Goal: Task Accomplishment & Management: Manage account settings

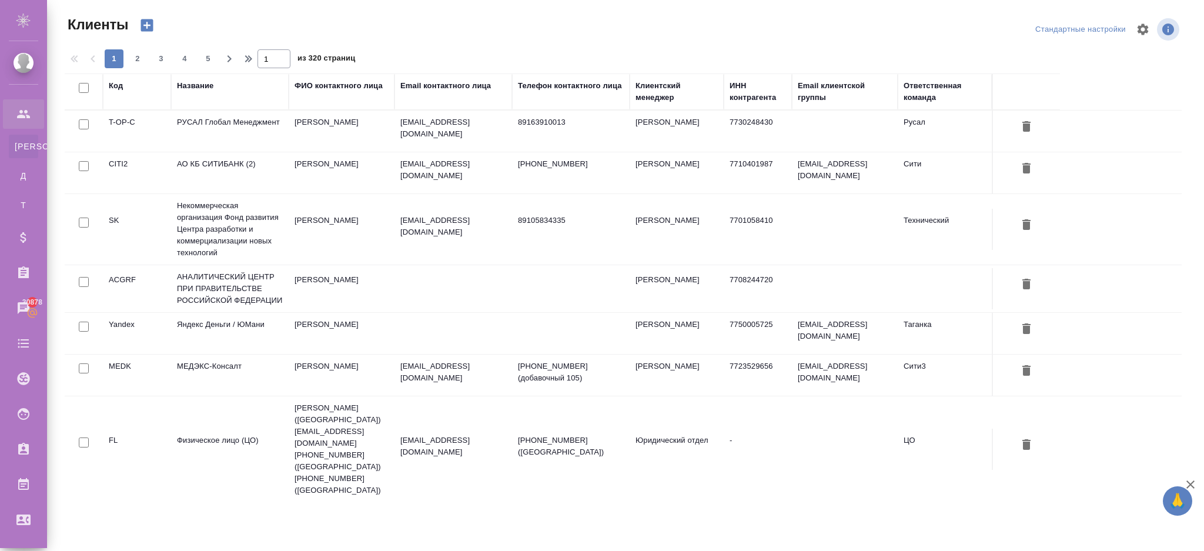
select select "RU"
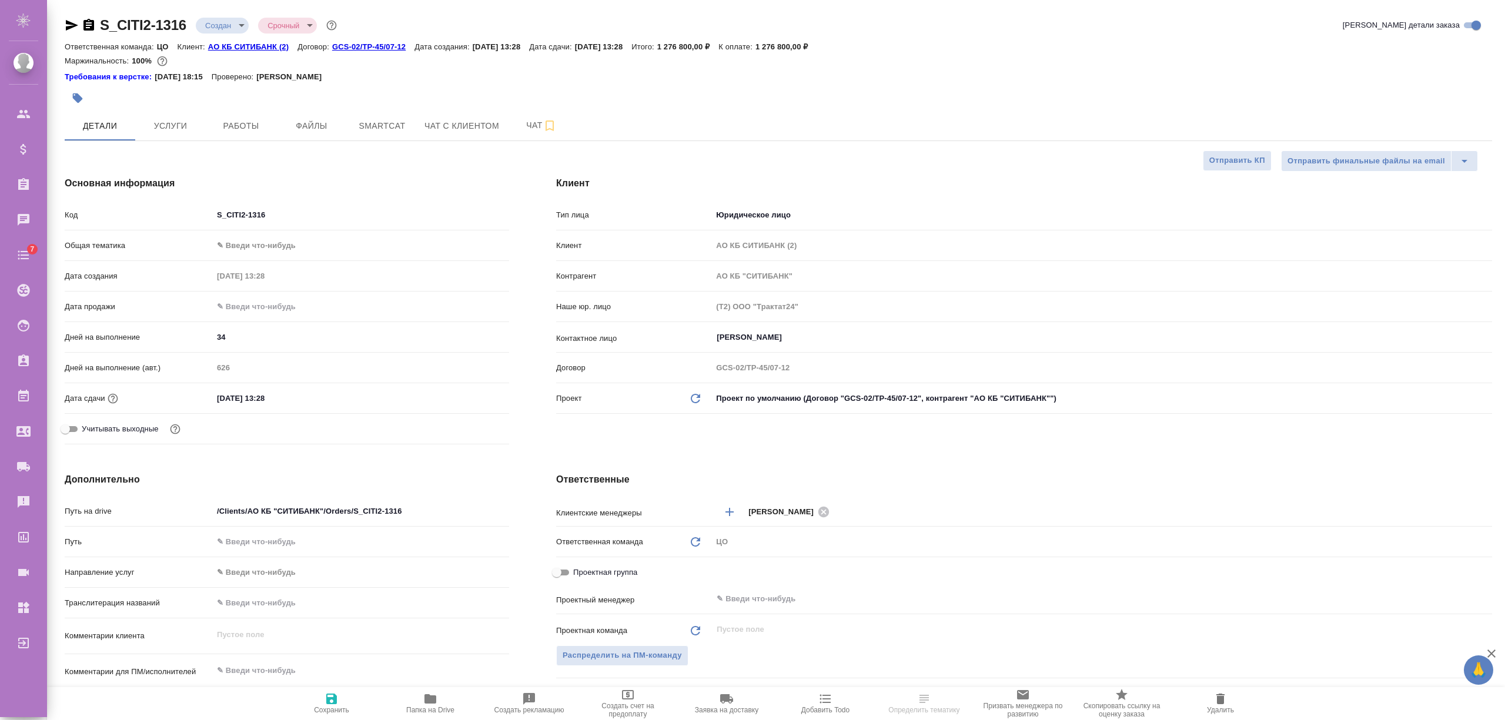
select select "RU"
type textarea "x"
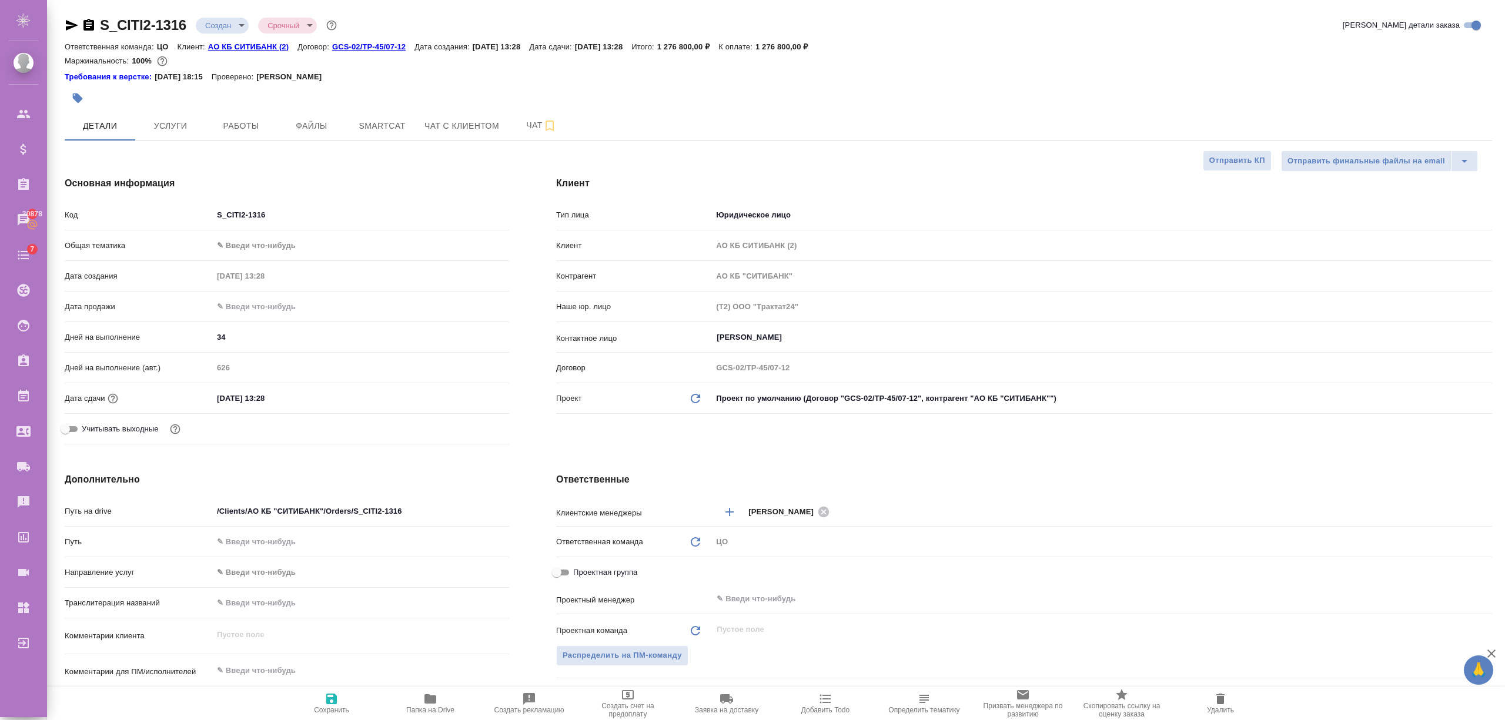
type textarea "x"
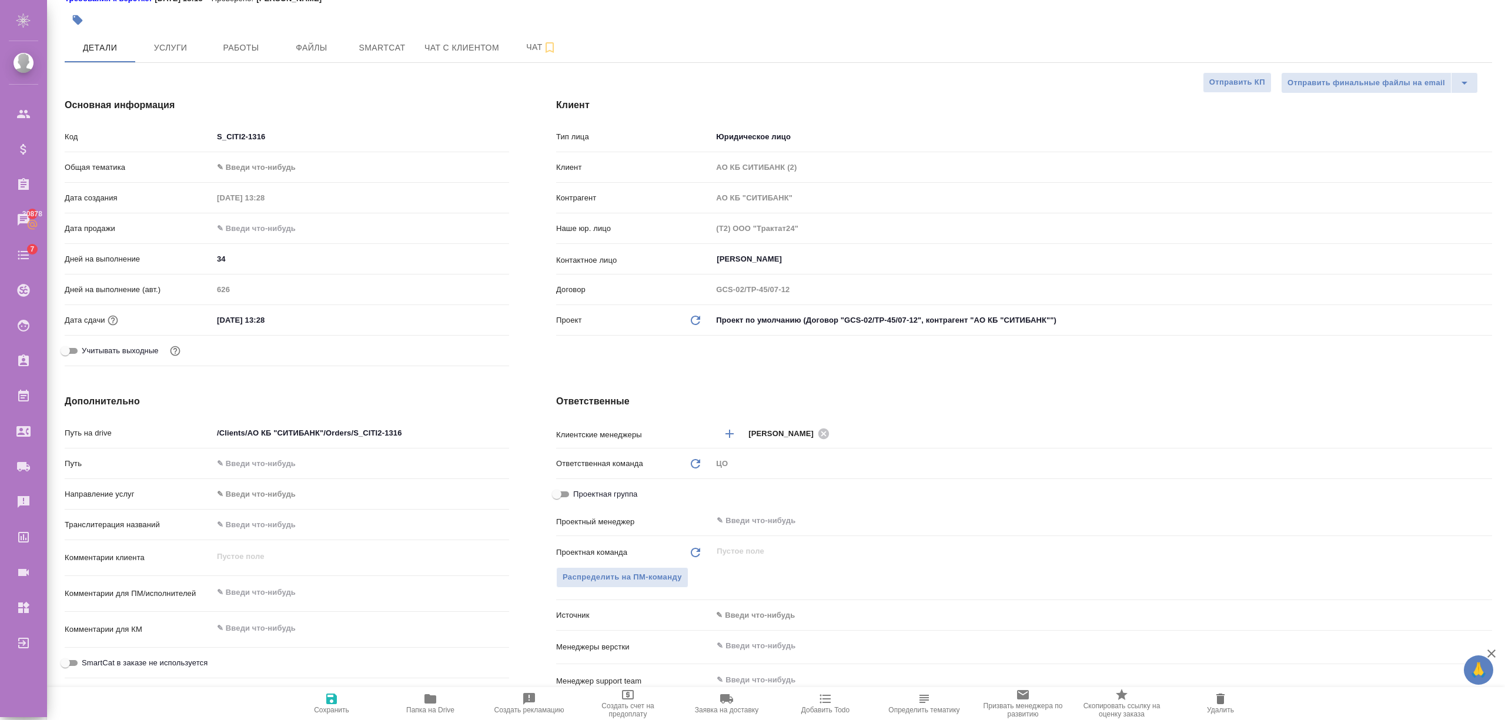
scroll to position [156, 0]
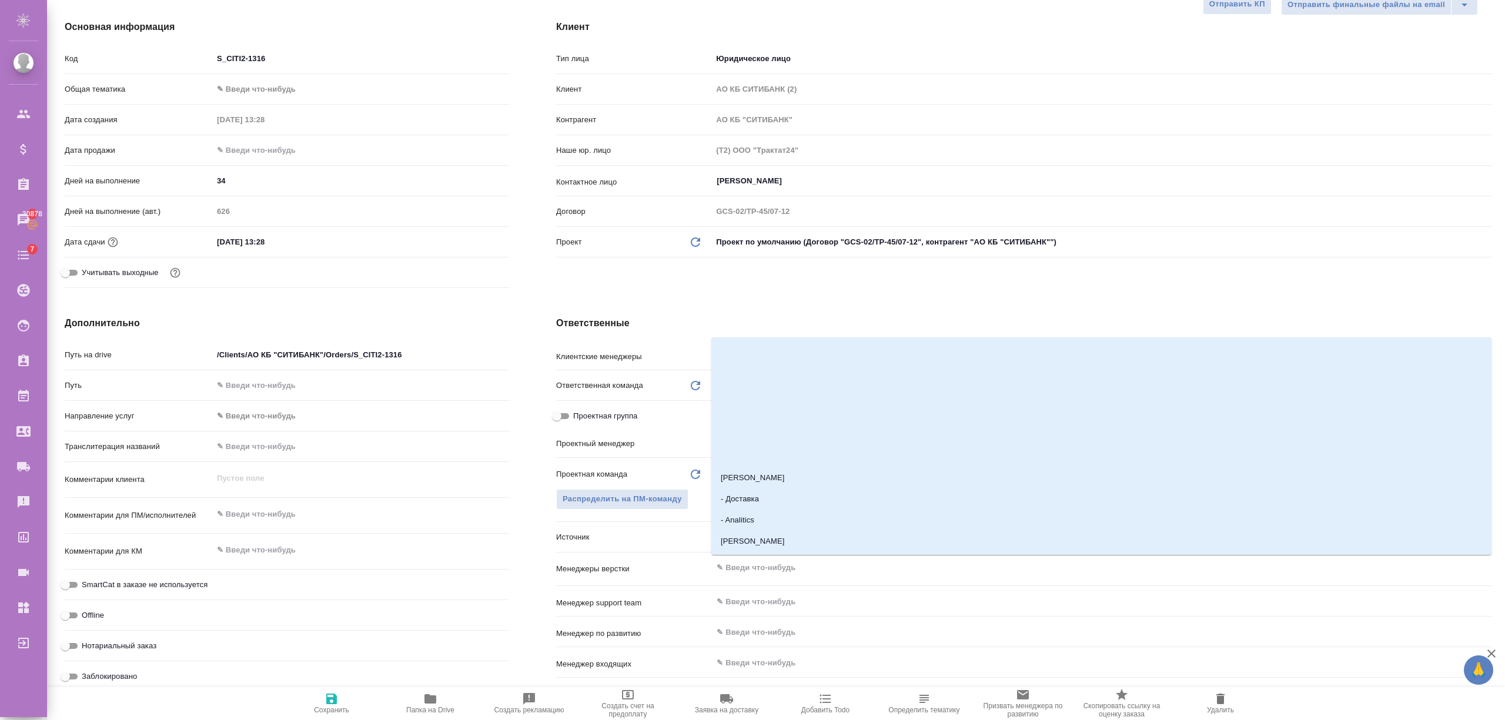
click at [755, 562] on input "text" at bounding box center [1082, 568] width 734 height 14
click at [774, 536] on li "[PERSON_NAME]" at bounding box center [1101, 541] width 780 height 21
type textarea "x"
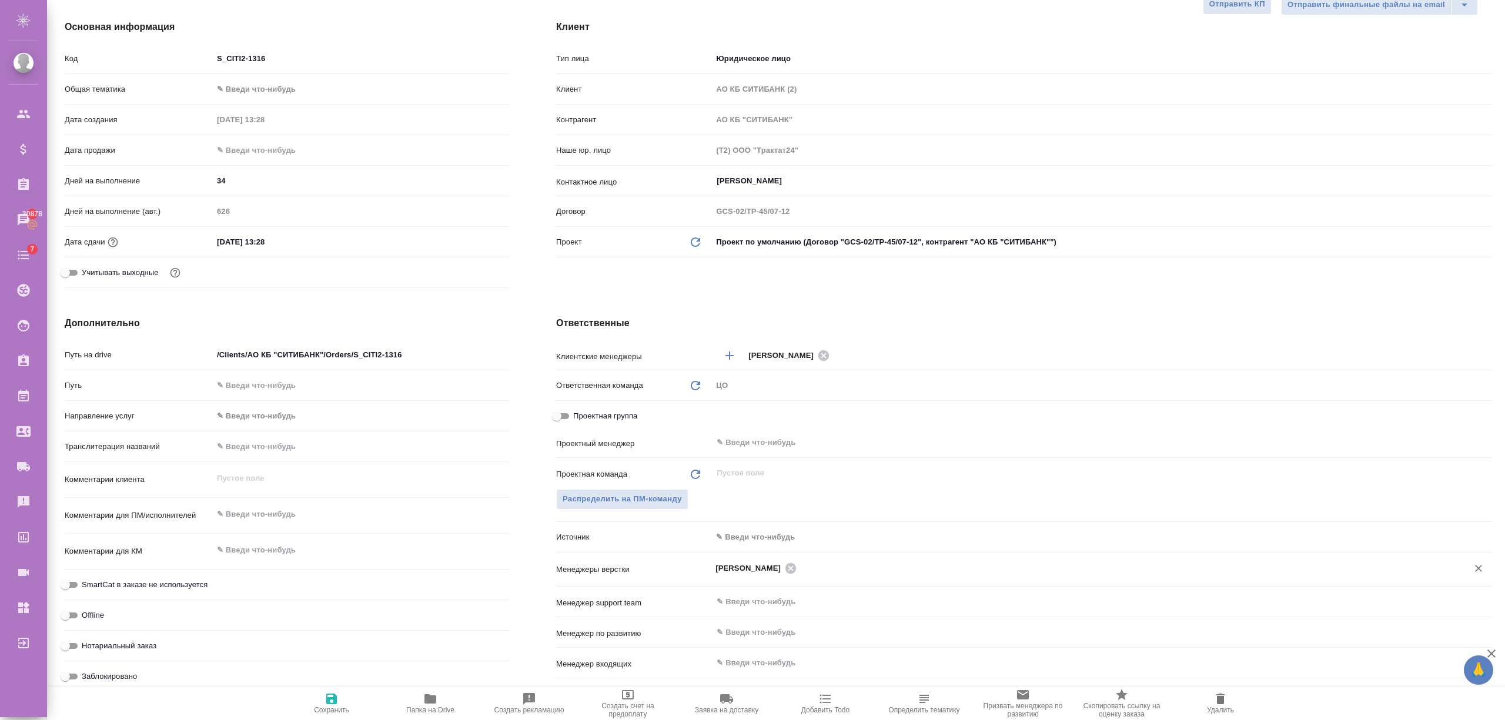
click at [335, 704] on icon "button" at bounding box center [331, 699] width 11 height 11
type textarea "x"
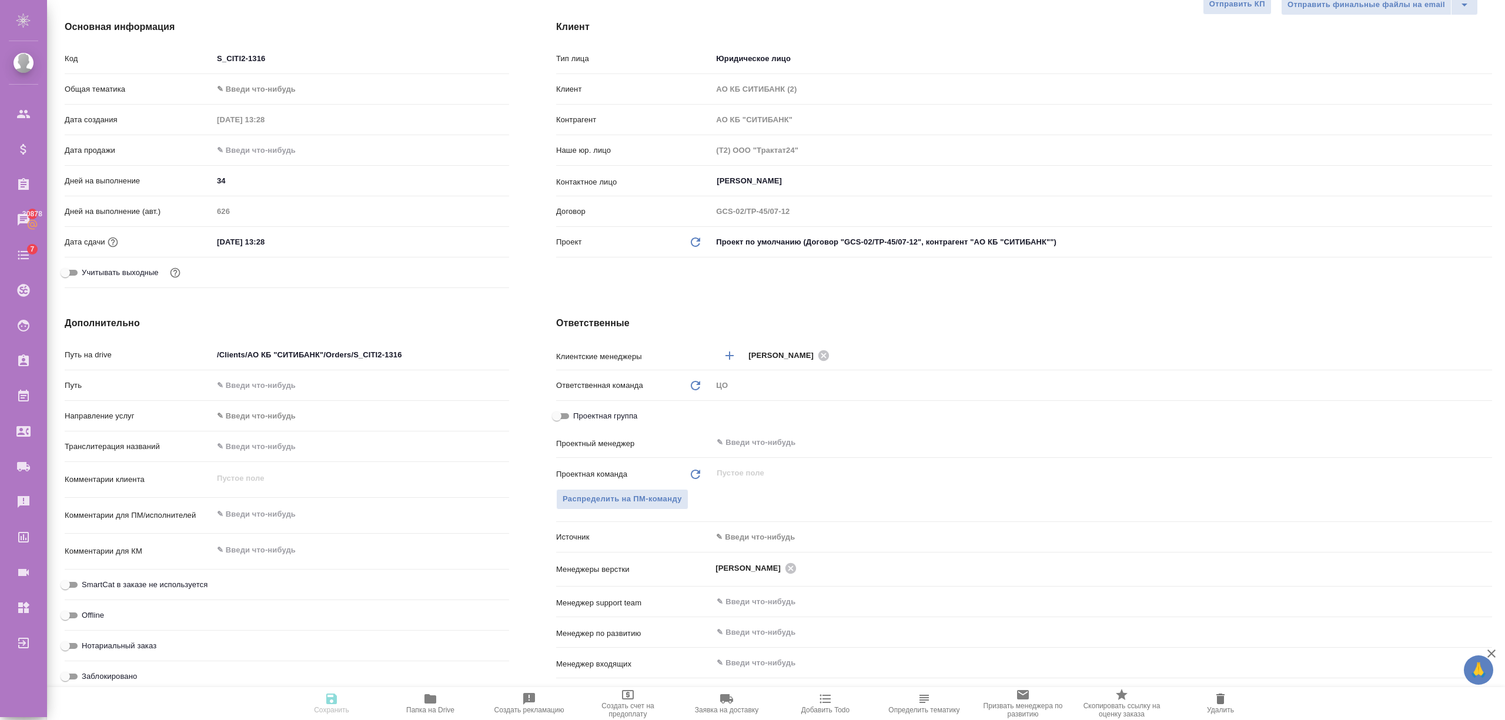
type textarea "x"
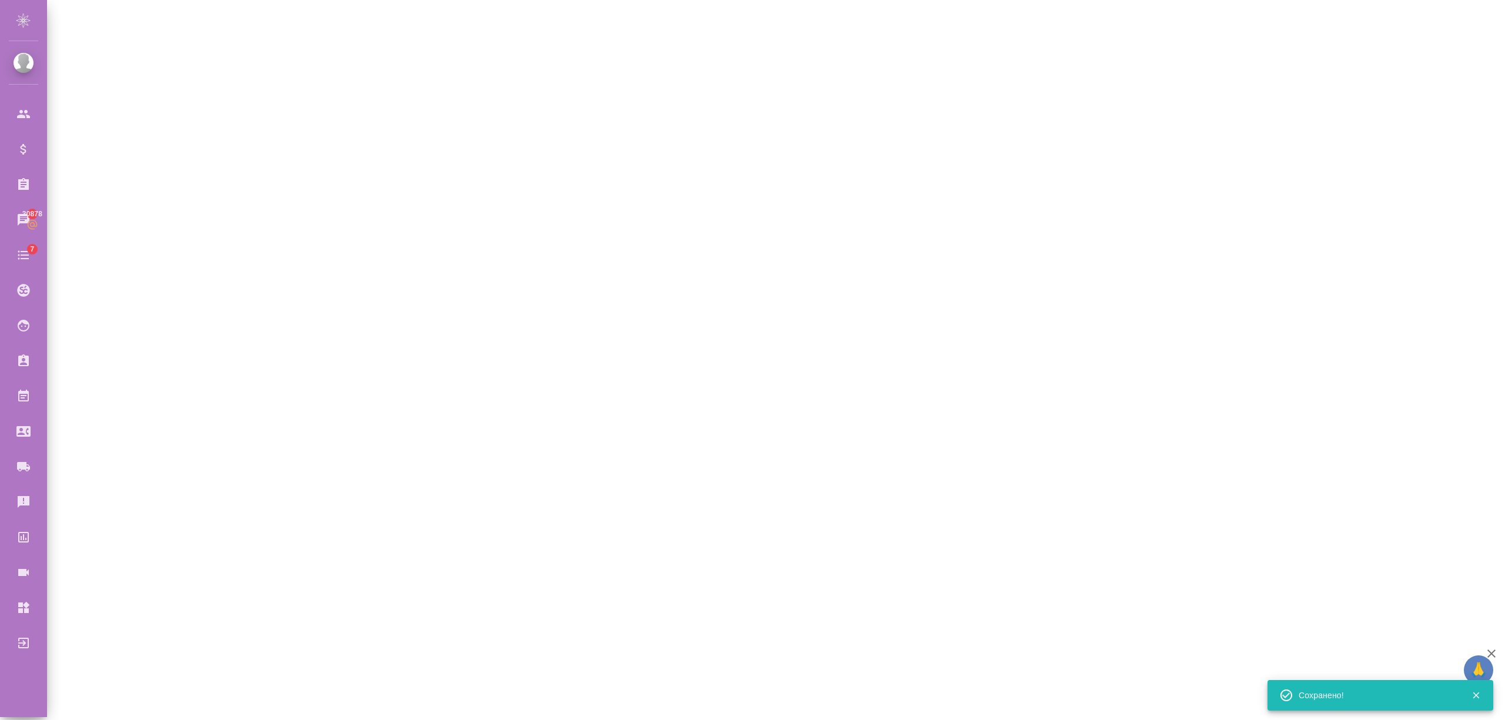
select select "RU"
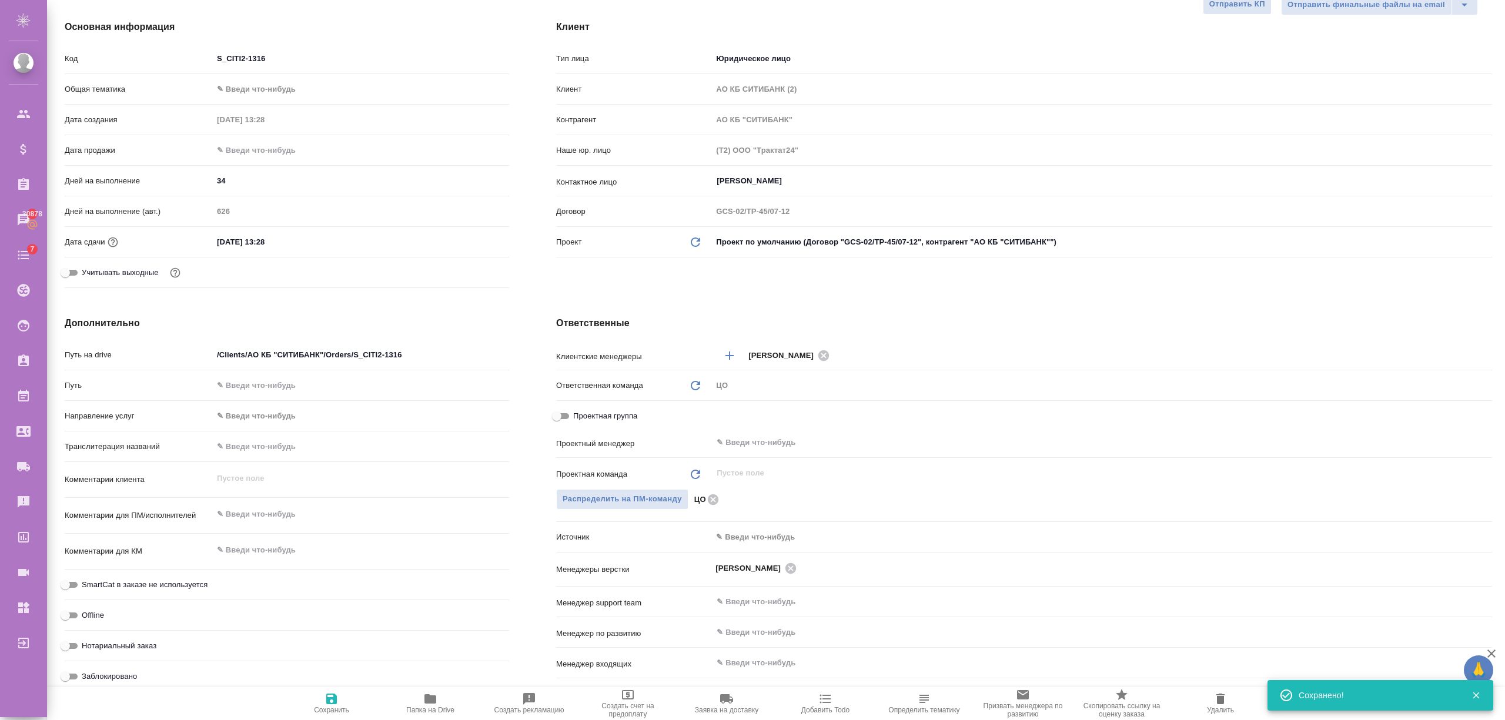
type textarea "x"
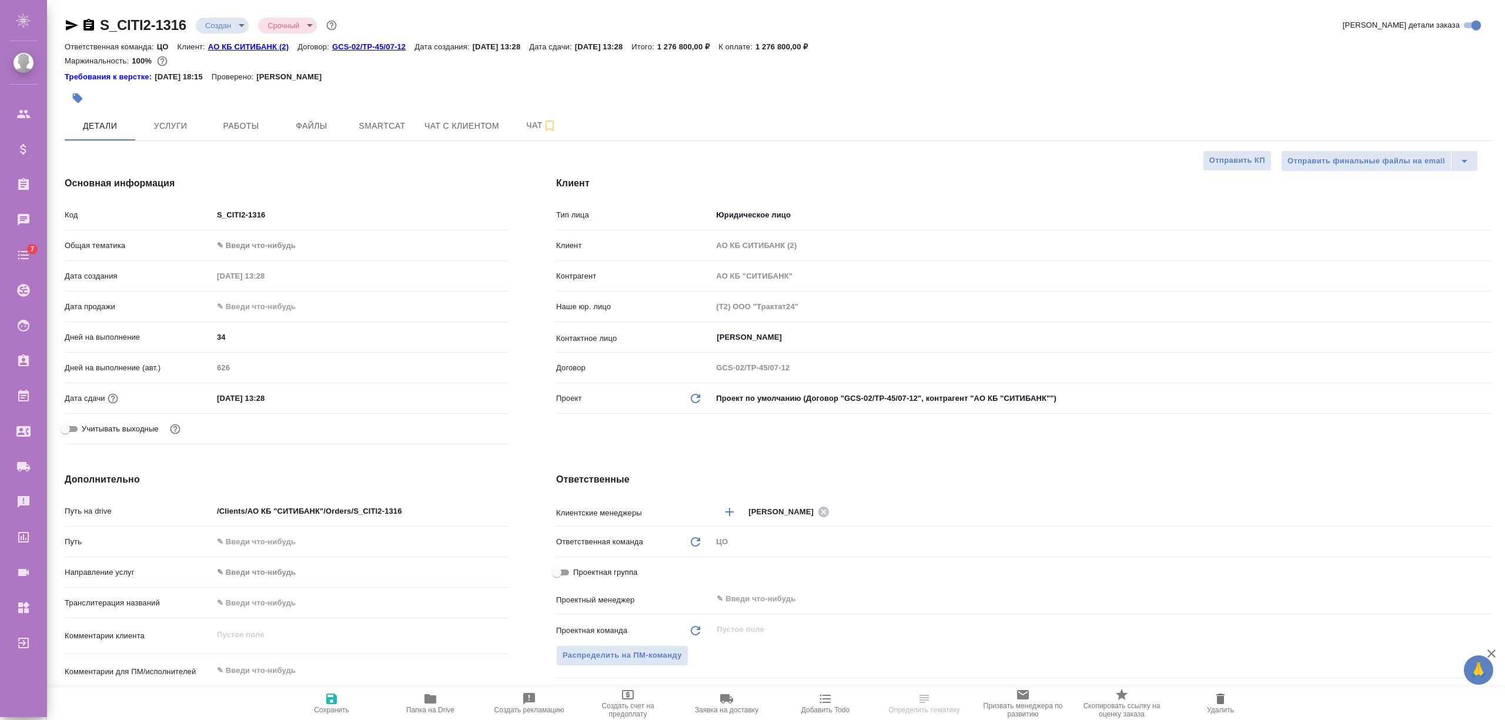
select select "RU"
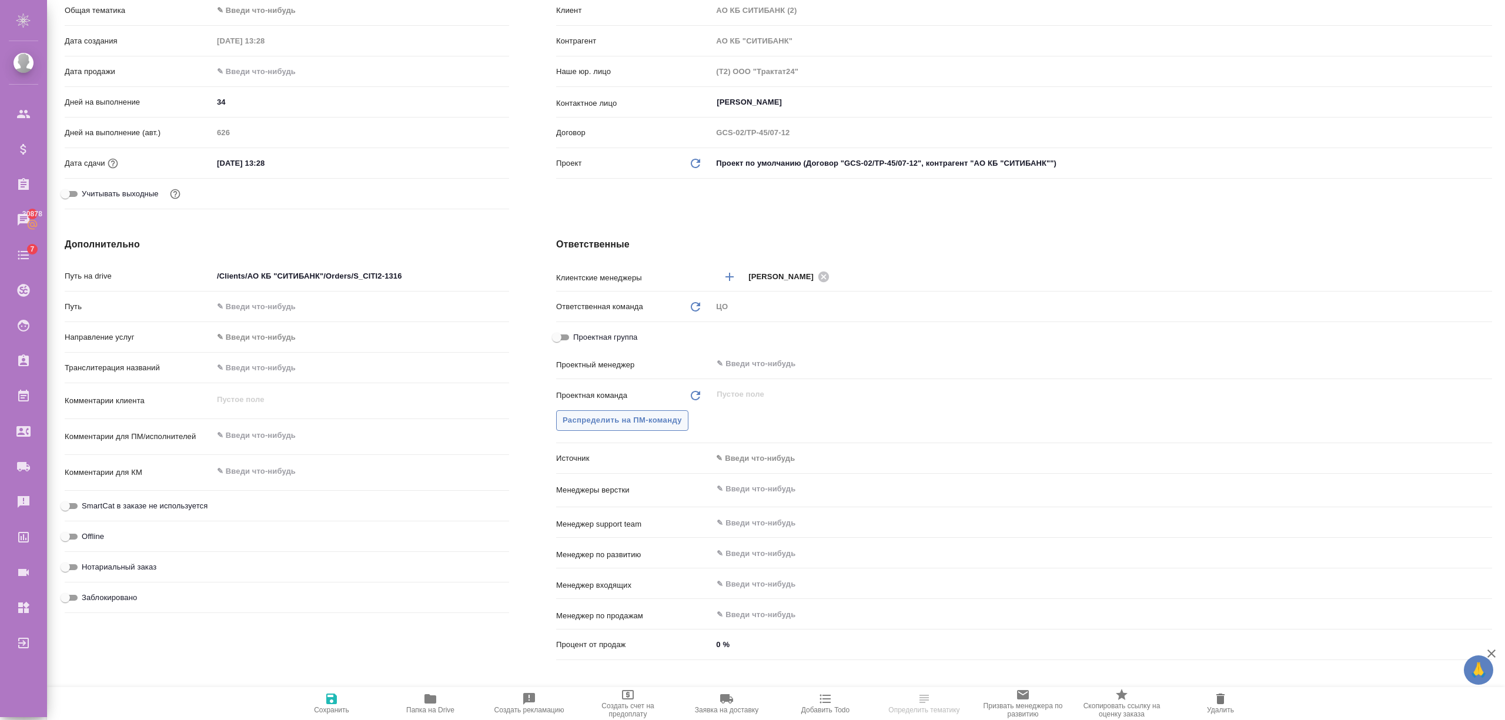
click at [680, 420] on span "Распределить на ПМ-команду" at bounding box center [622, 421] width 119 height 14
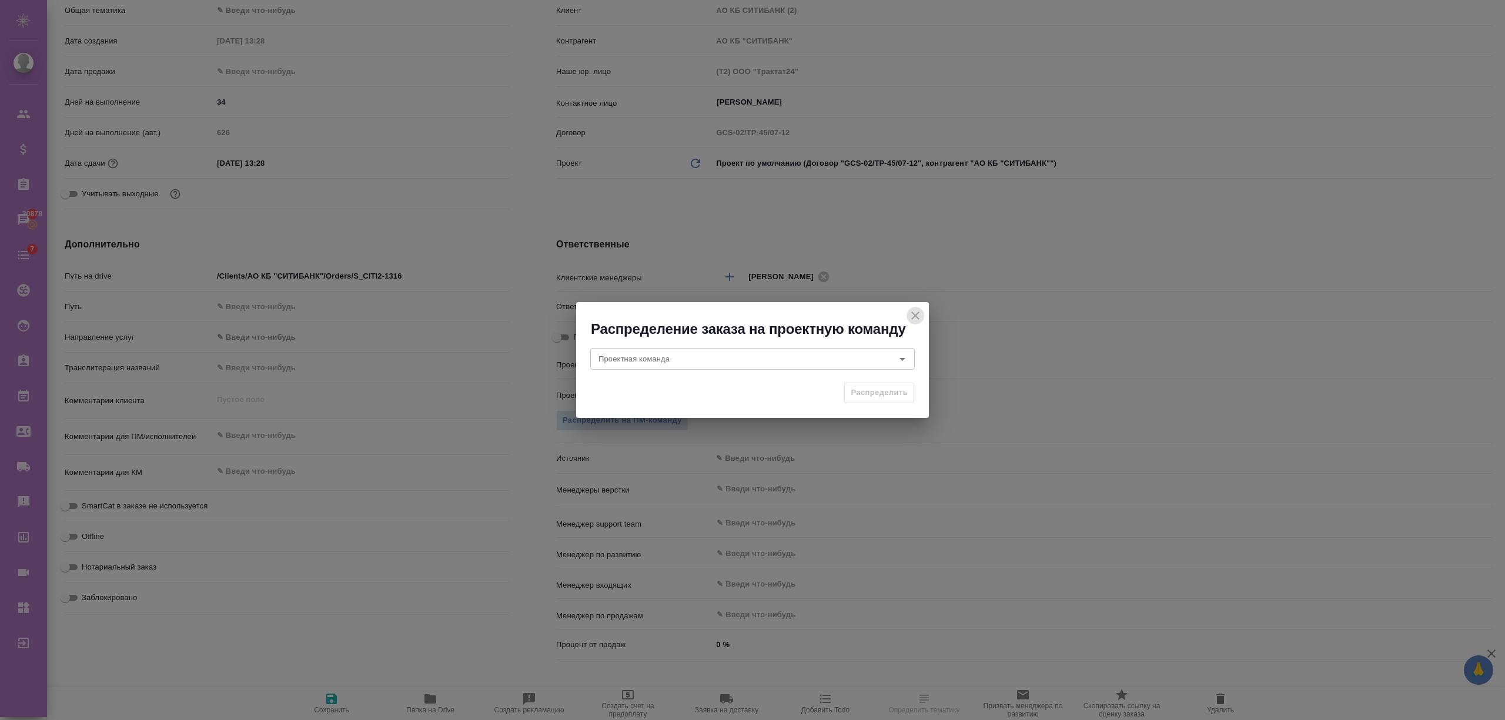
click at [919, 318] on icon "close" at bounding box center [915, 316] width 14 height 14
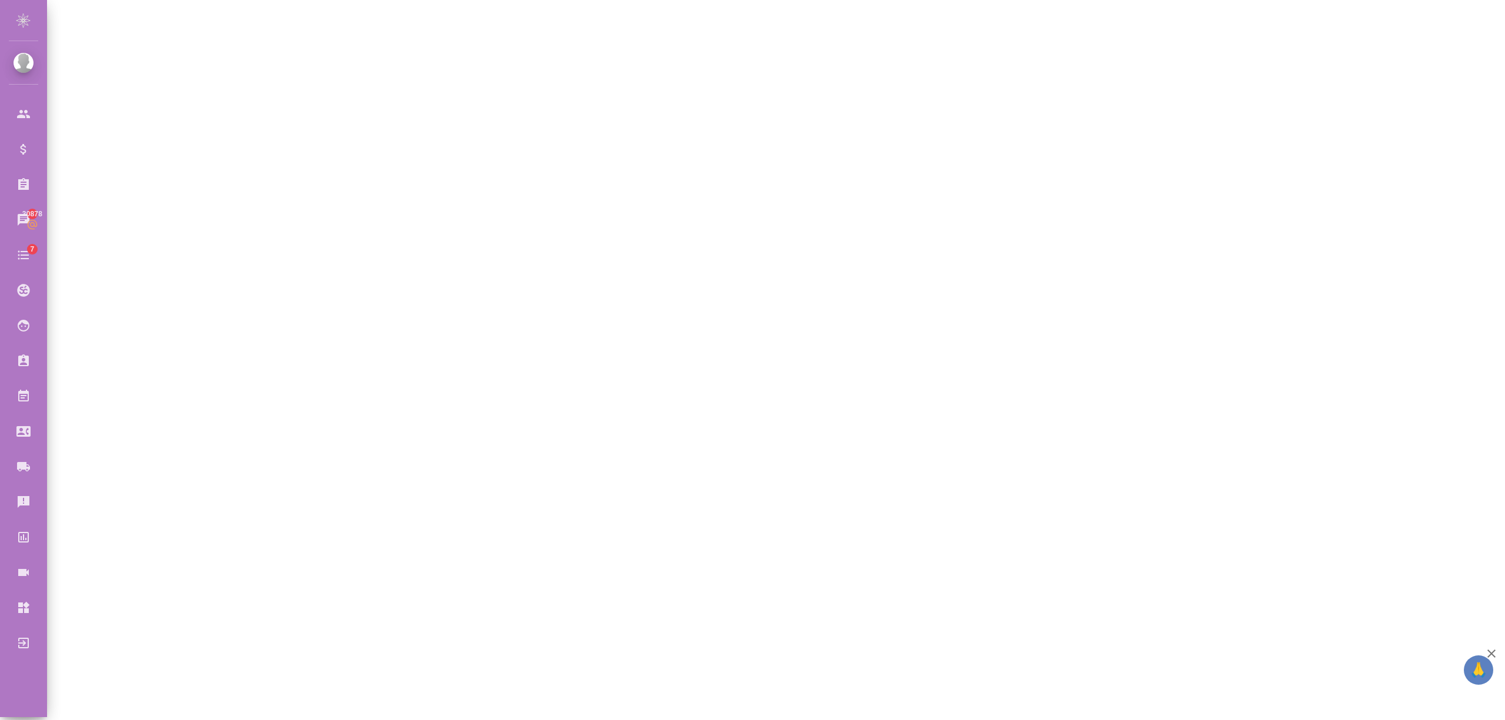
select select "RU"
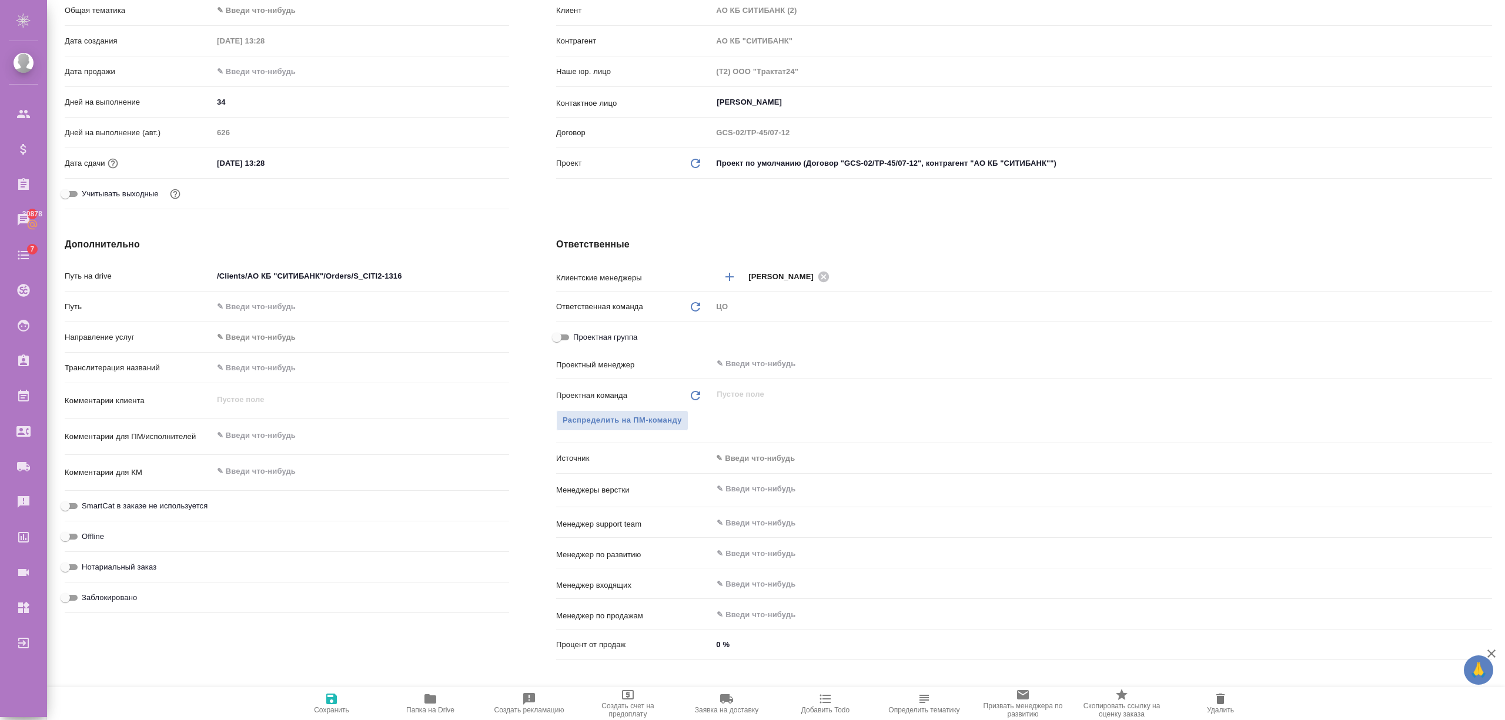
type textarea "x"
click at [753, 373] on div "​" at bounding box center [1102, 363] width 780 height 21
click at [692, 393] on icon at bounding box center [695, 395] width 9 height 9
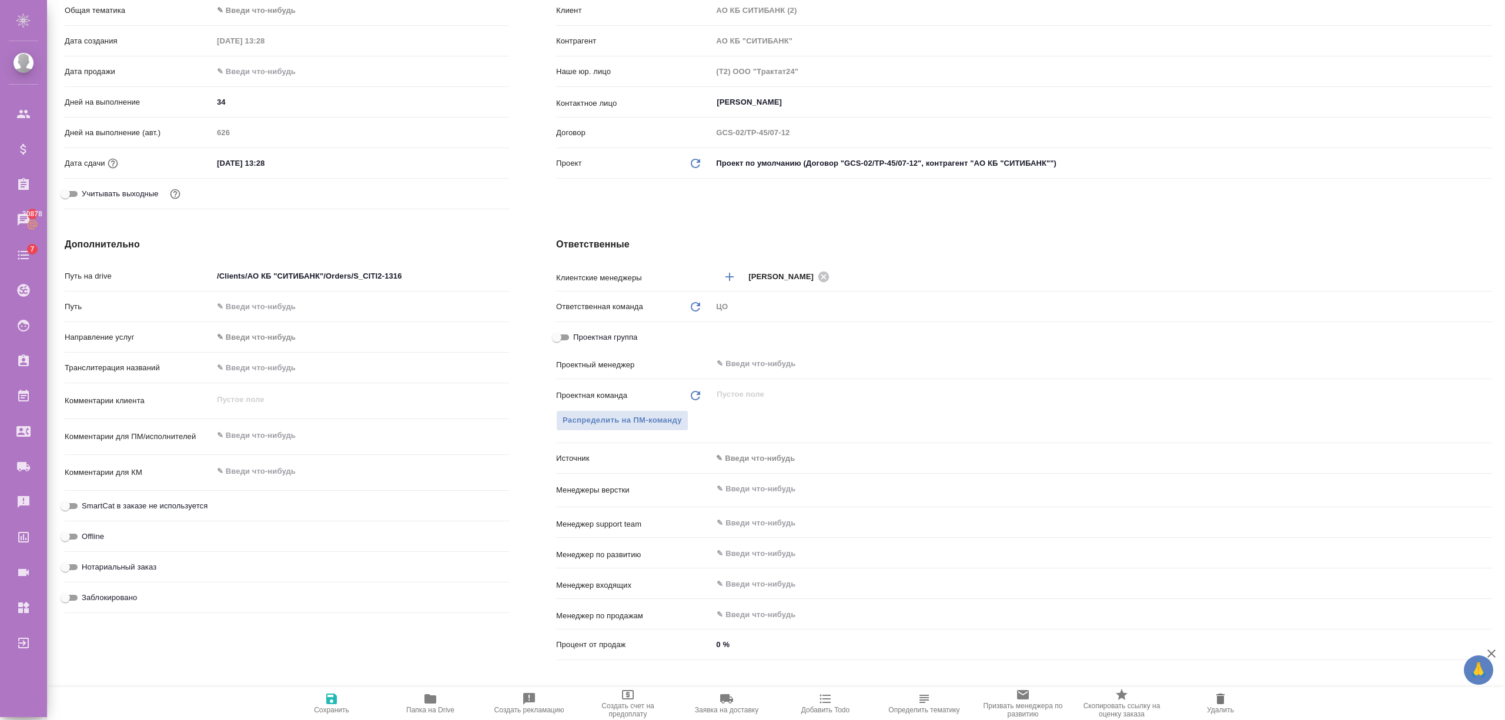
type textarea "x"
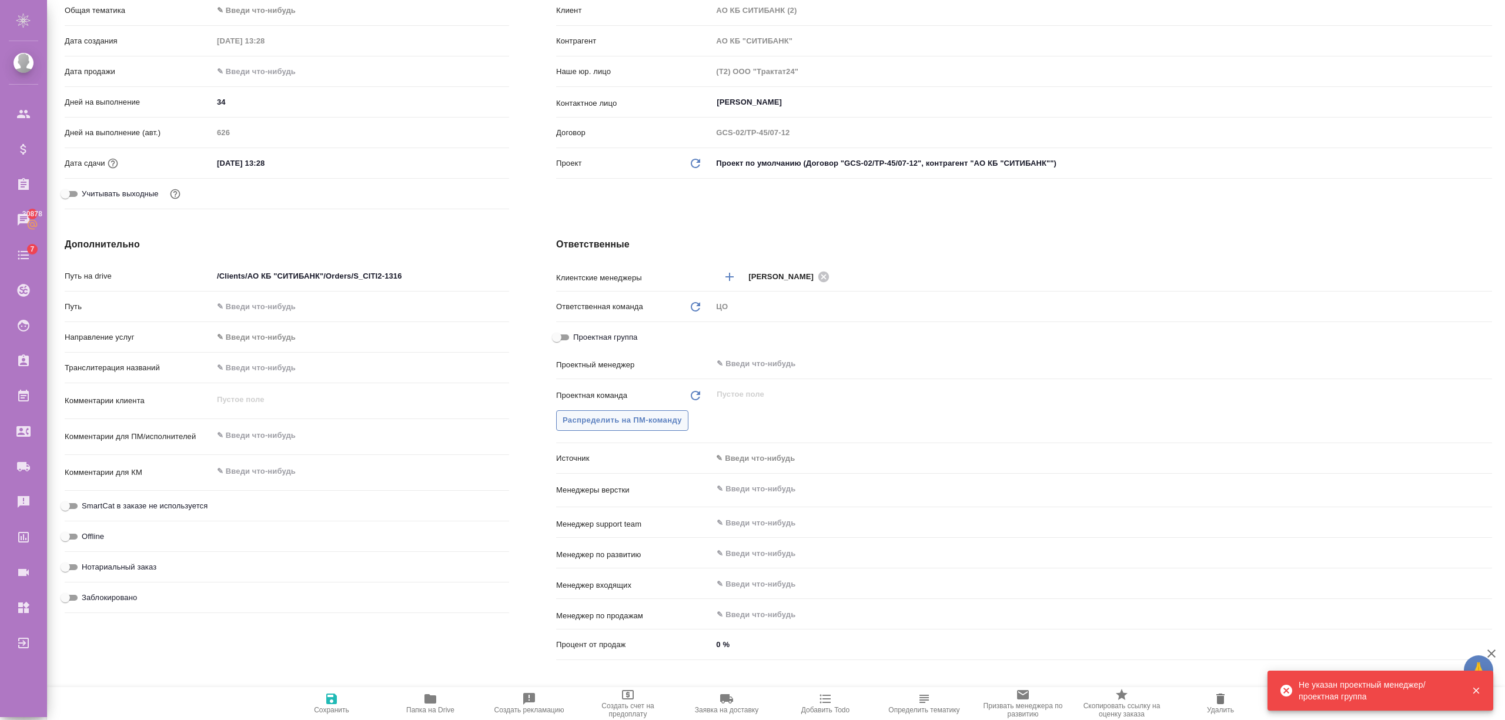
click at [674, 416] on span "Распределить на ПМ-команду" at bounding box center [622, 421] width 119 height 14
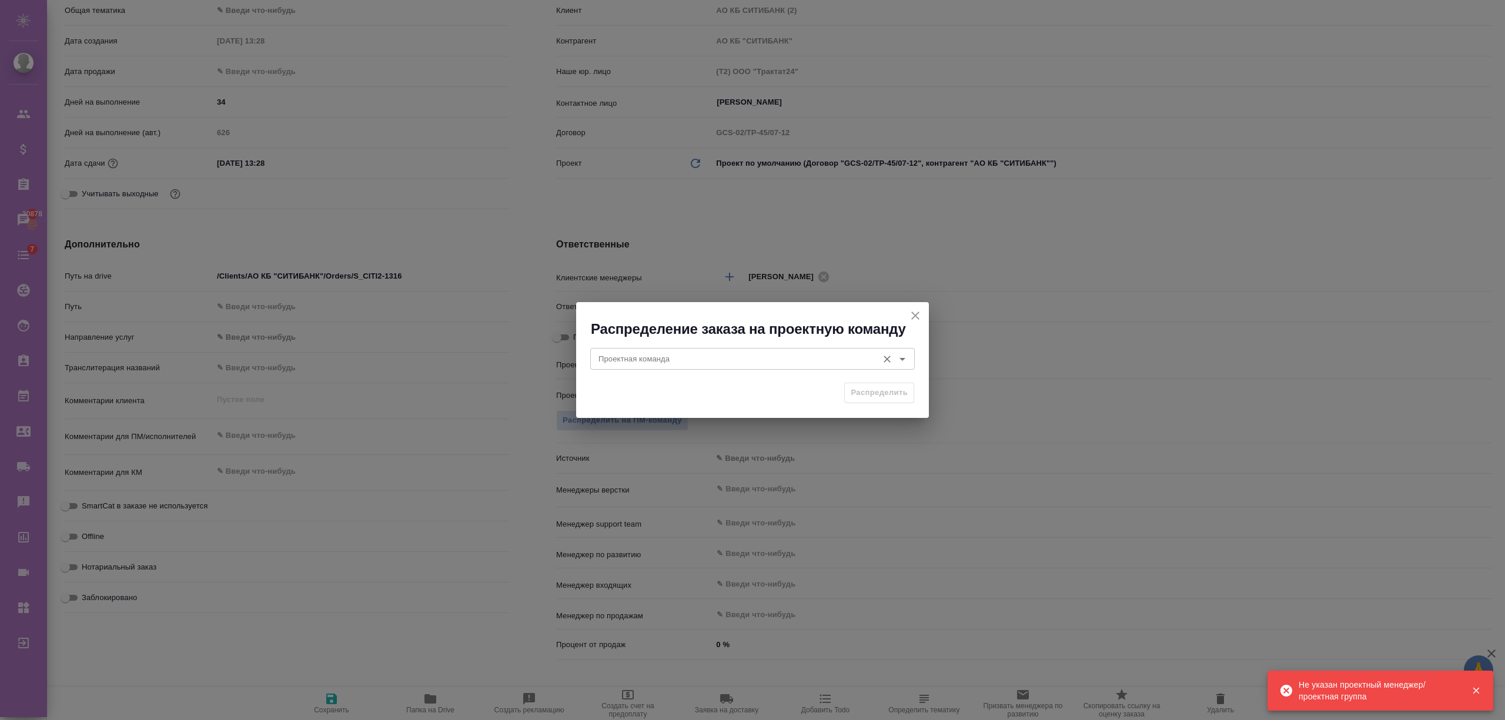
click at [683, 364] on input "Проектная команда" at bounding box center [733, 359] width 278 height 14
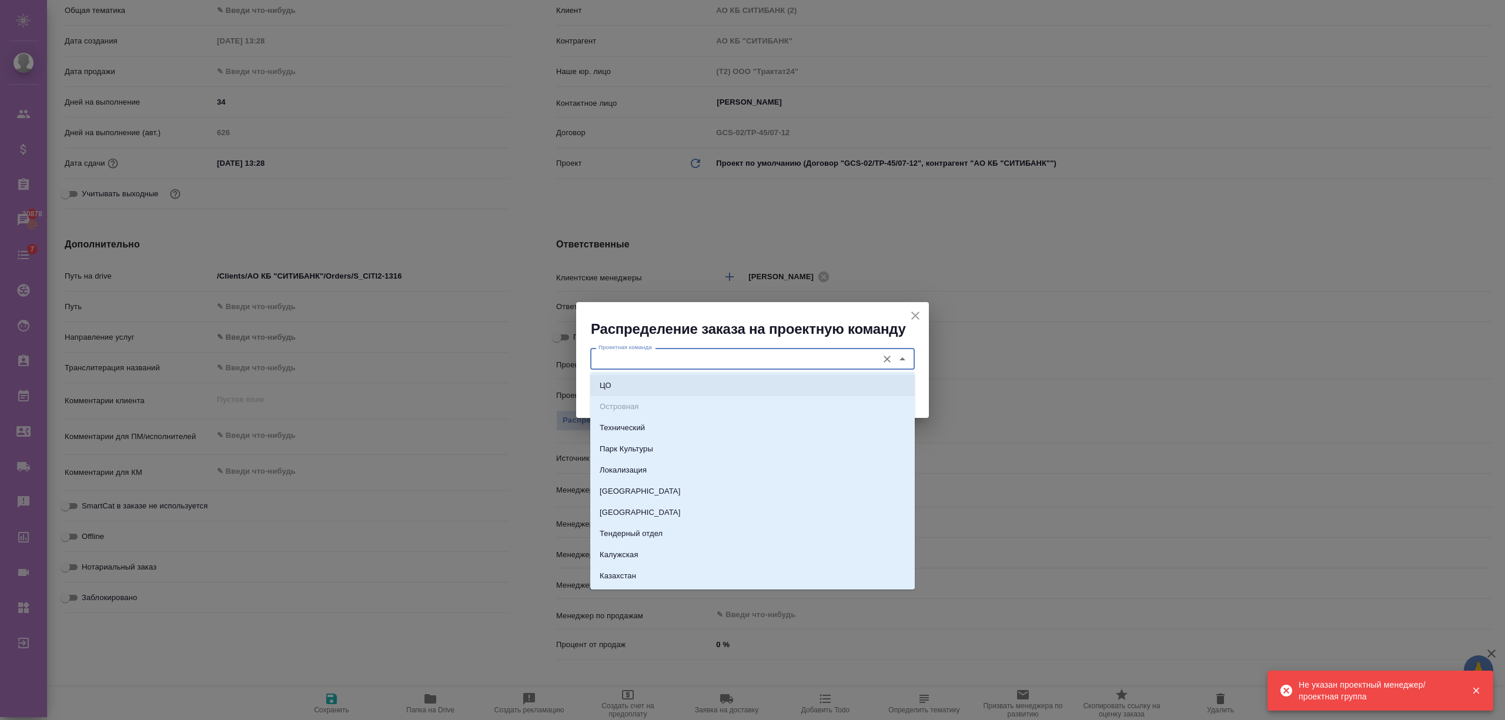
click at [645, 379] on li "ЦО" at bounding box center [752, 385] width 324 height 21
type input "ЦО"
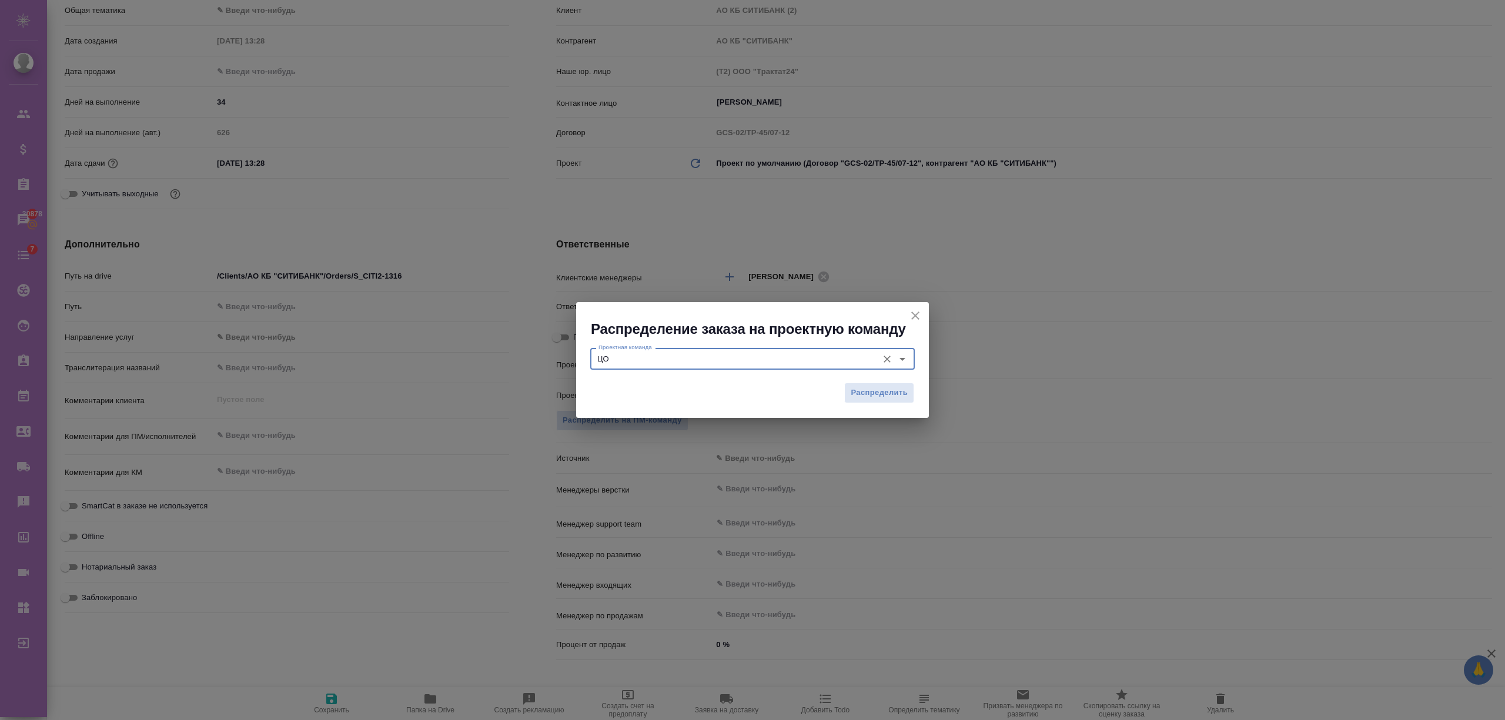
click at [826, 390] on div "Распределить" at bounding box center [752, 397] width 353 height 41
click at [868, 391] on span "Распределить" at bounding box center [879, 393] width 57 height 14
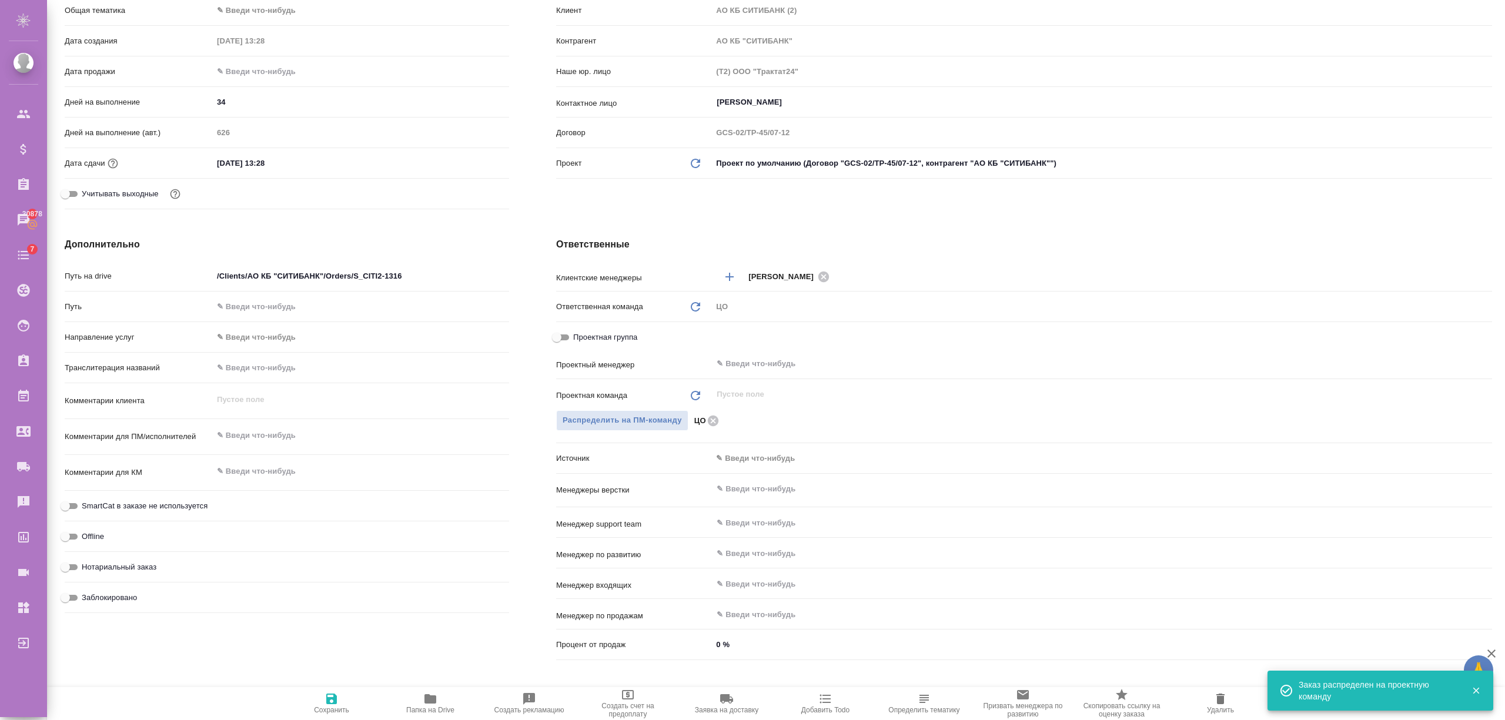
type textarea "x"
click at [734, 417] on div "ЦО" at bounding box center [1093, 420] width 798 height 13
click at [729, 421] on div "ЦО" at bounding box center [1093, 420] width 798 height 13
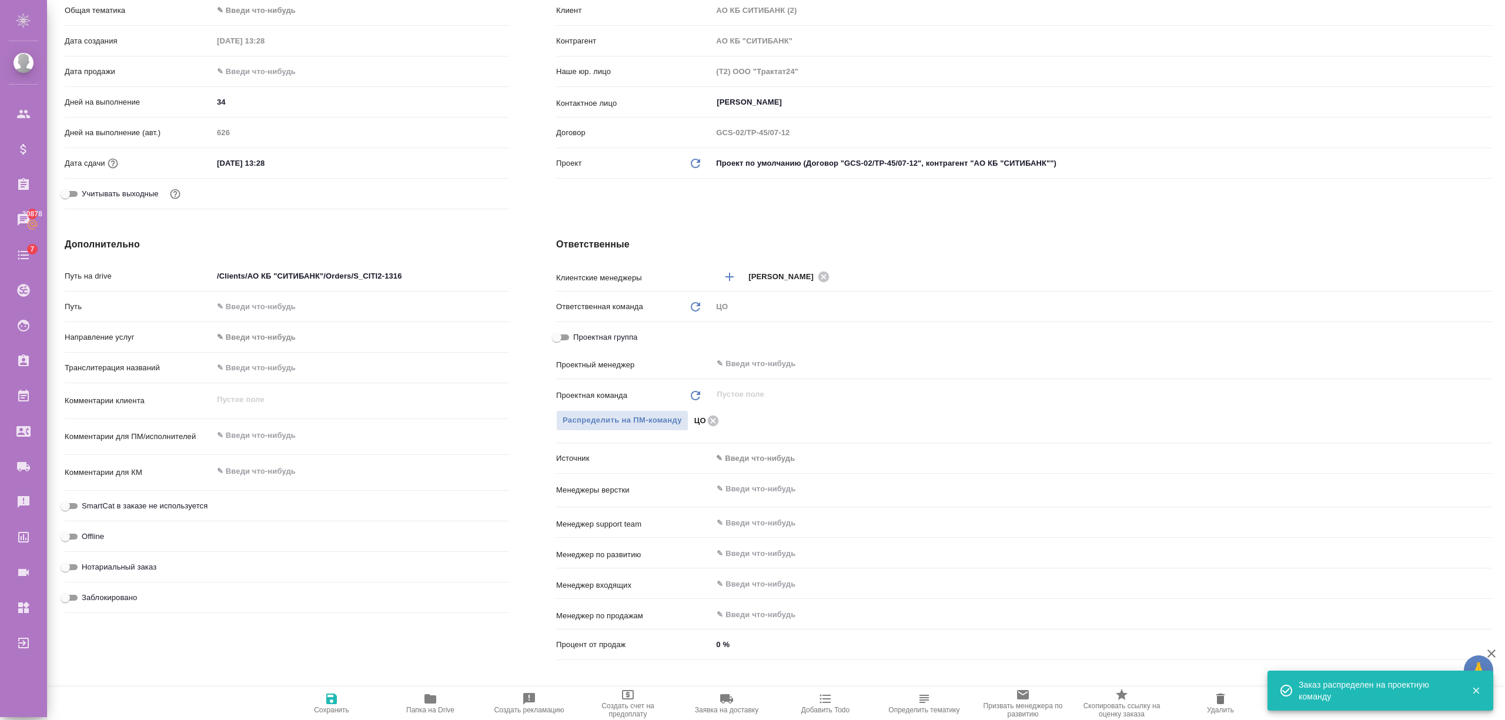
click at [720, 421] on div "ЦО" at bounding box center [708, 420] width 29 height 13
click at [748, 422] on div "ЦО" at bounding box center [1093, 420] width 798 height 13
type textarea "x"
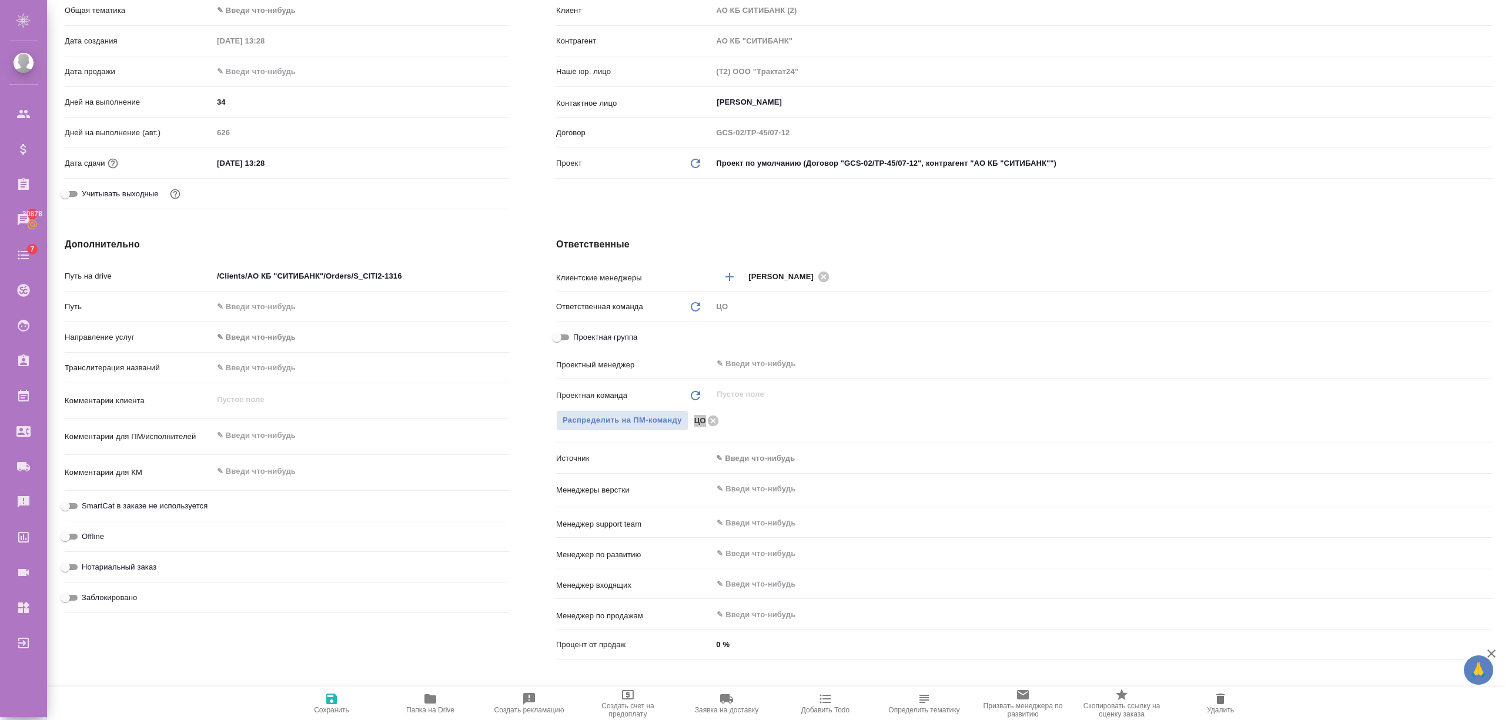
type textarea "x"
click at [768, 489] on input "text" at bounding box center [1082, 489] width 734 height 14
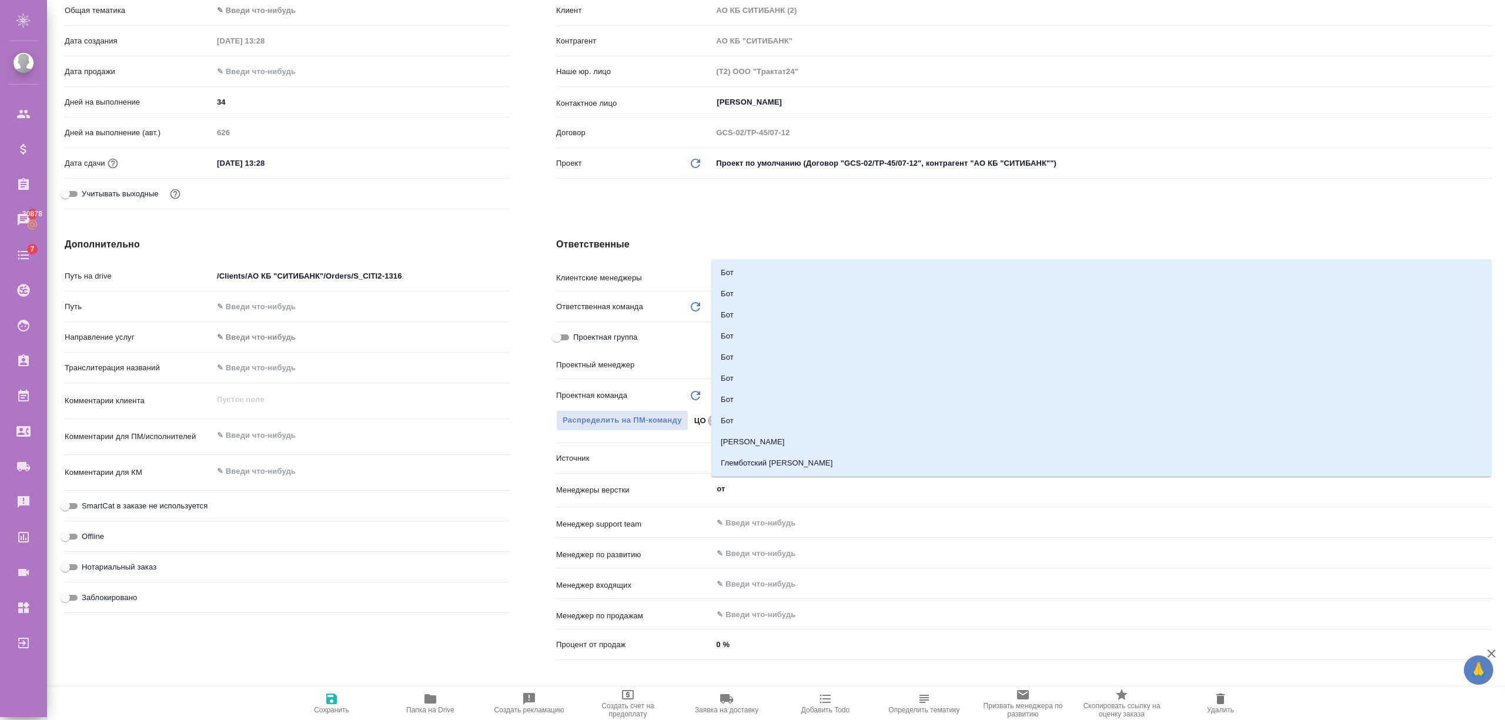
type input "отд"
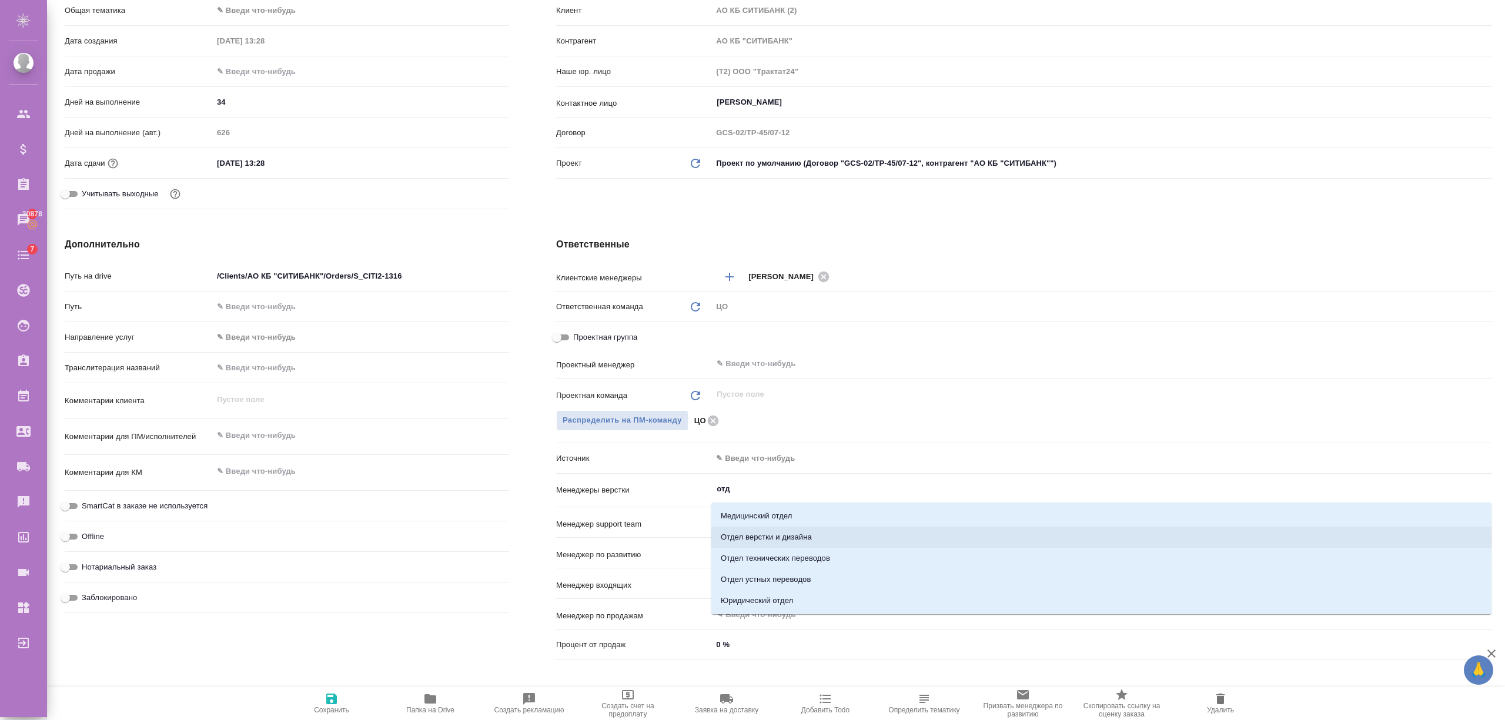
click at [762, 529] on li "Отдел верстки и дизайна" at bounding box center [1101, 537] width 780 height 21
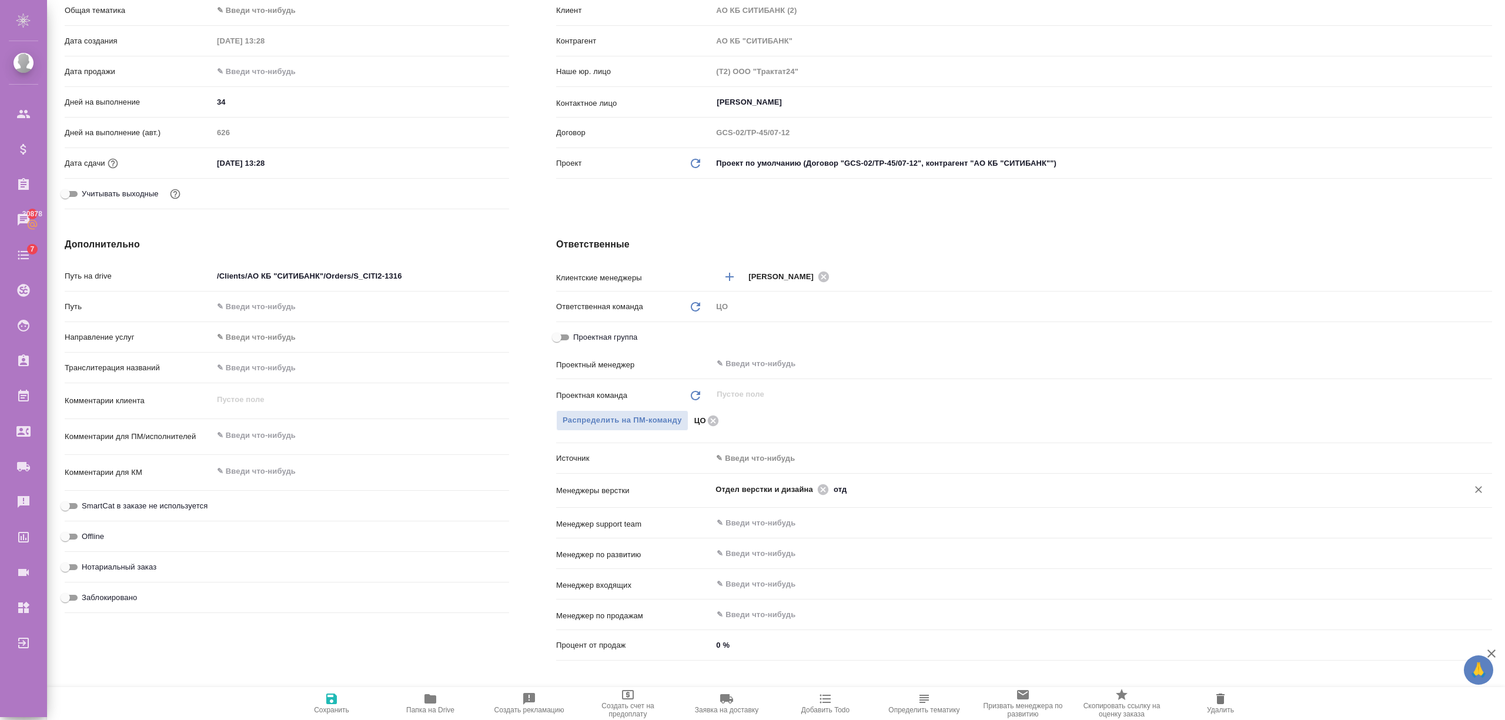
type textarea "x"
click at [346, 702] on span "Сохранить" at bounding box center [331, 703] width 85 height 22
type textarea "x"
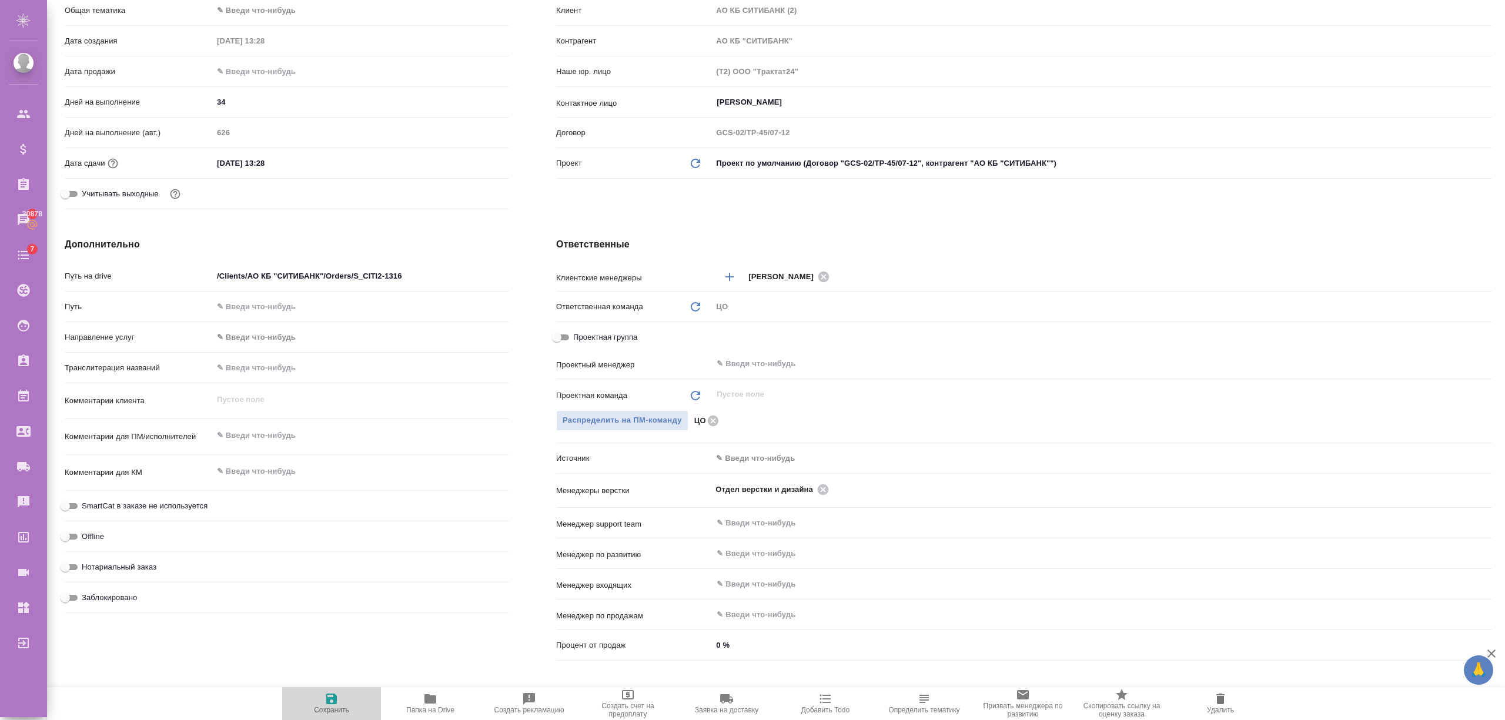
type textarea "x"
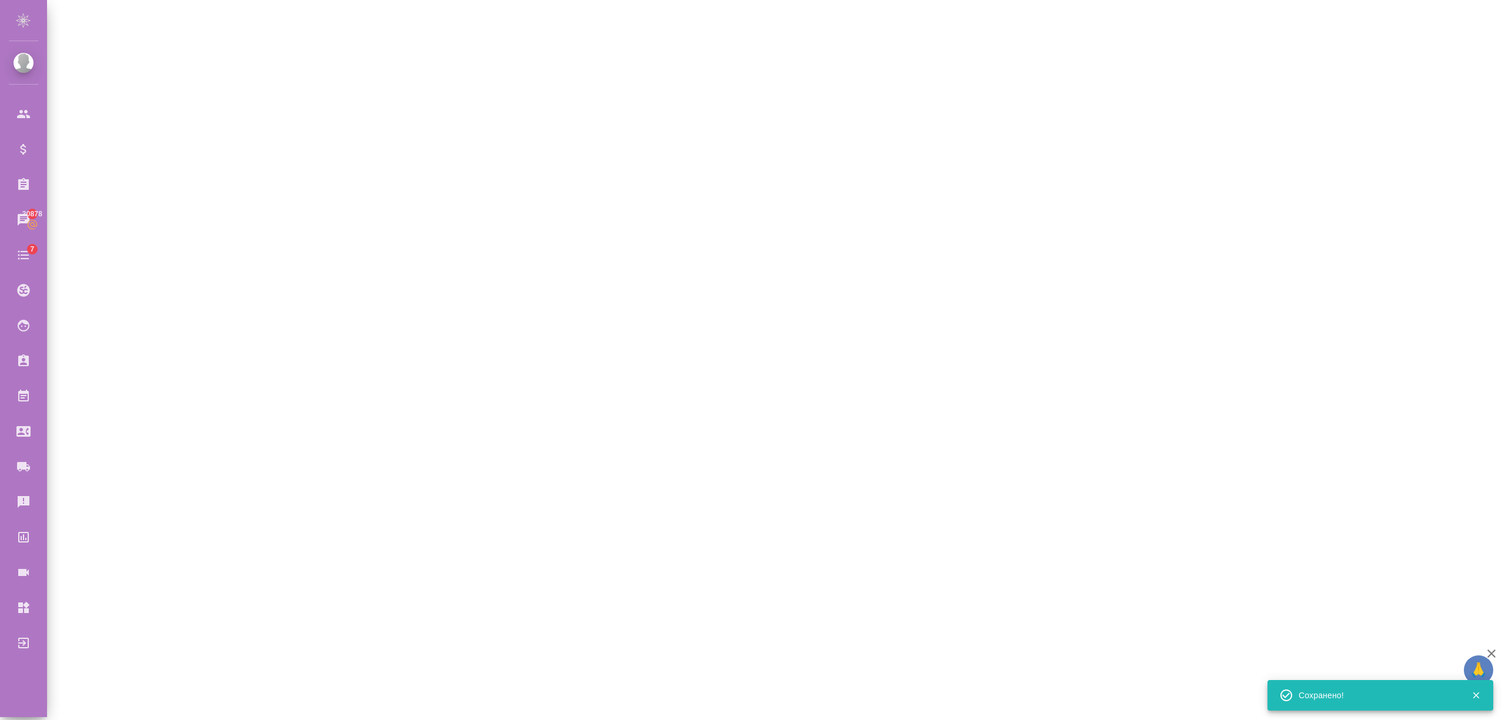
select select "RU"
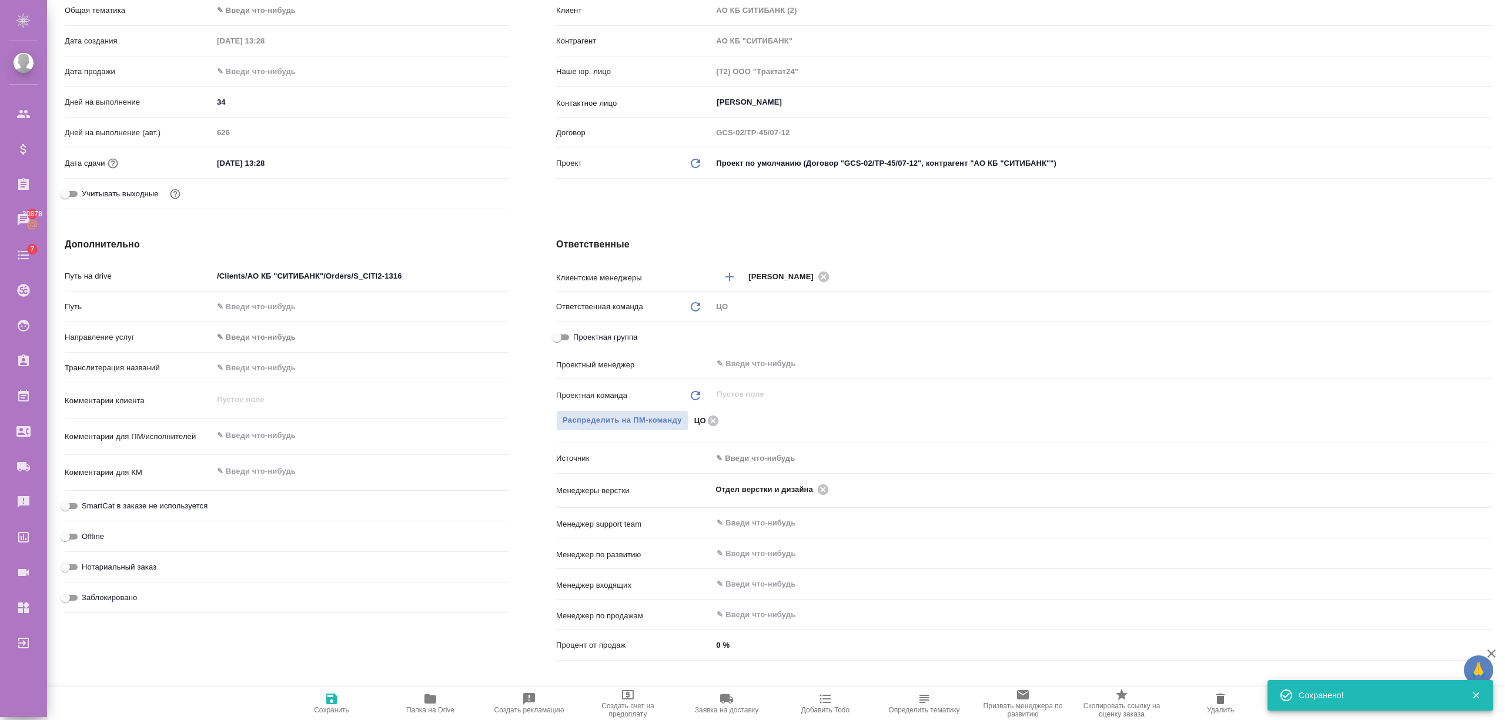
type textarea "x"
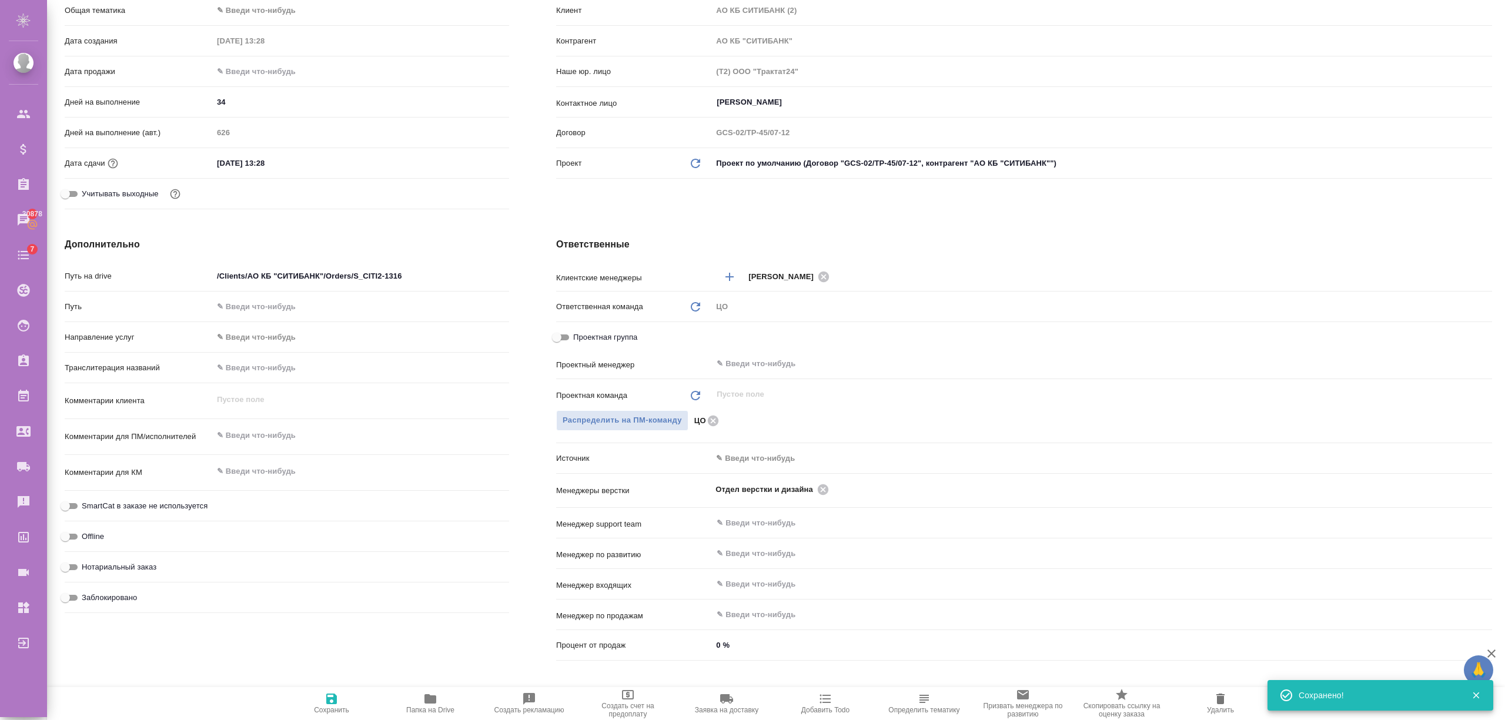
type textarea "x"
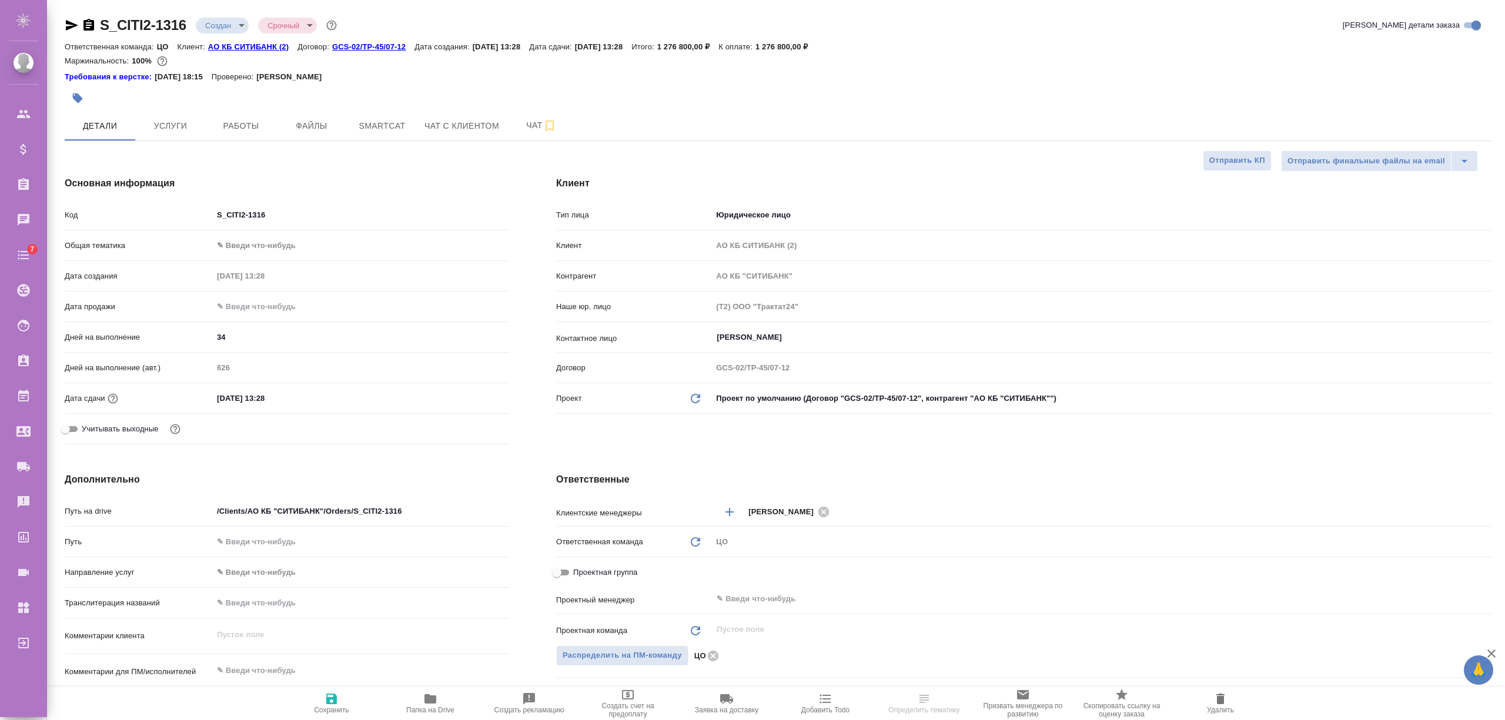
select select "RU"
type textarea "x"
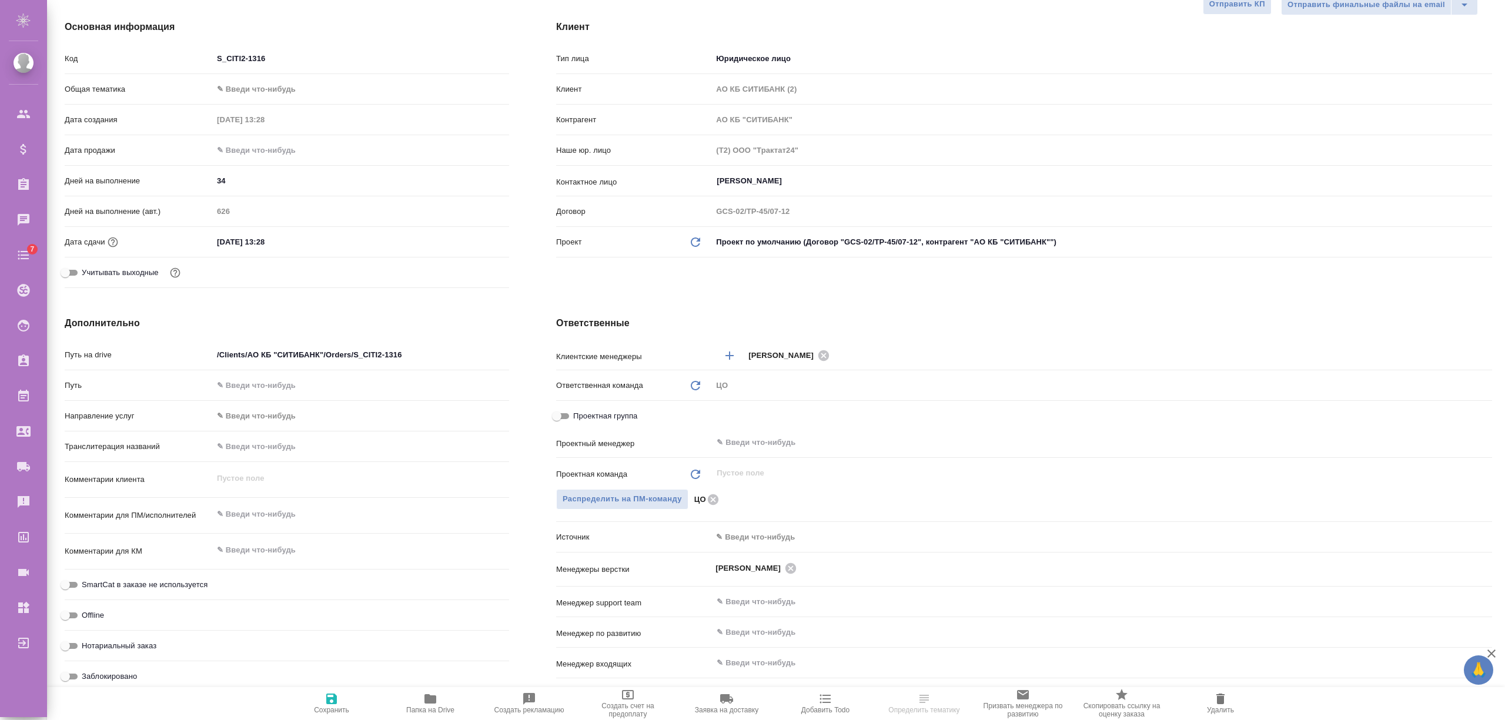
scroll to position [235, 0]
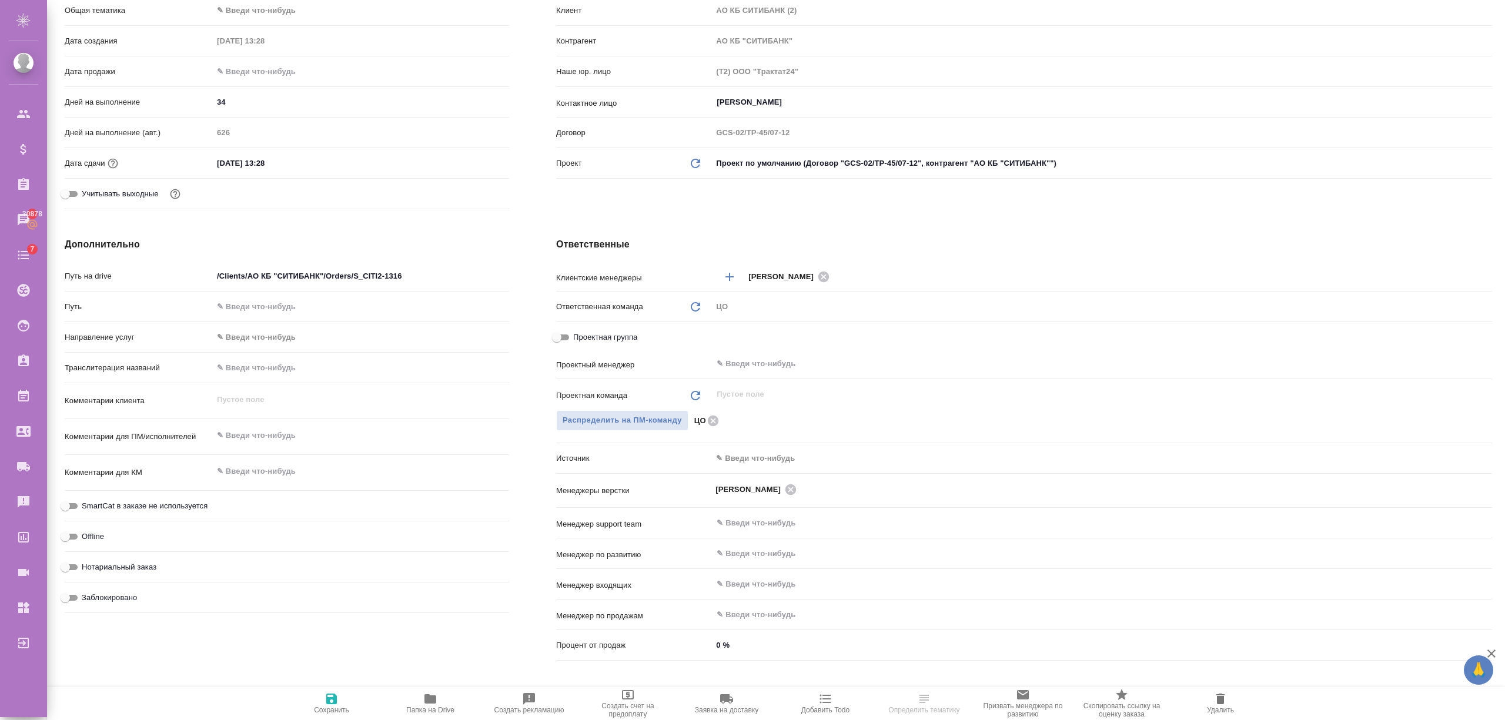
type textarea "x"
select select "RU"
type textarea "x"
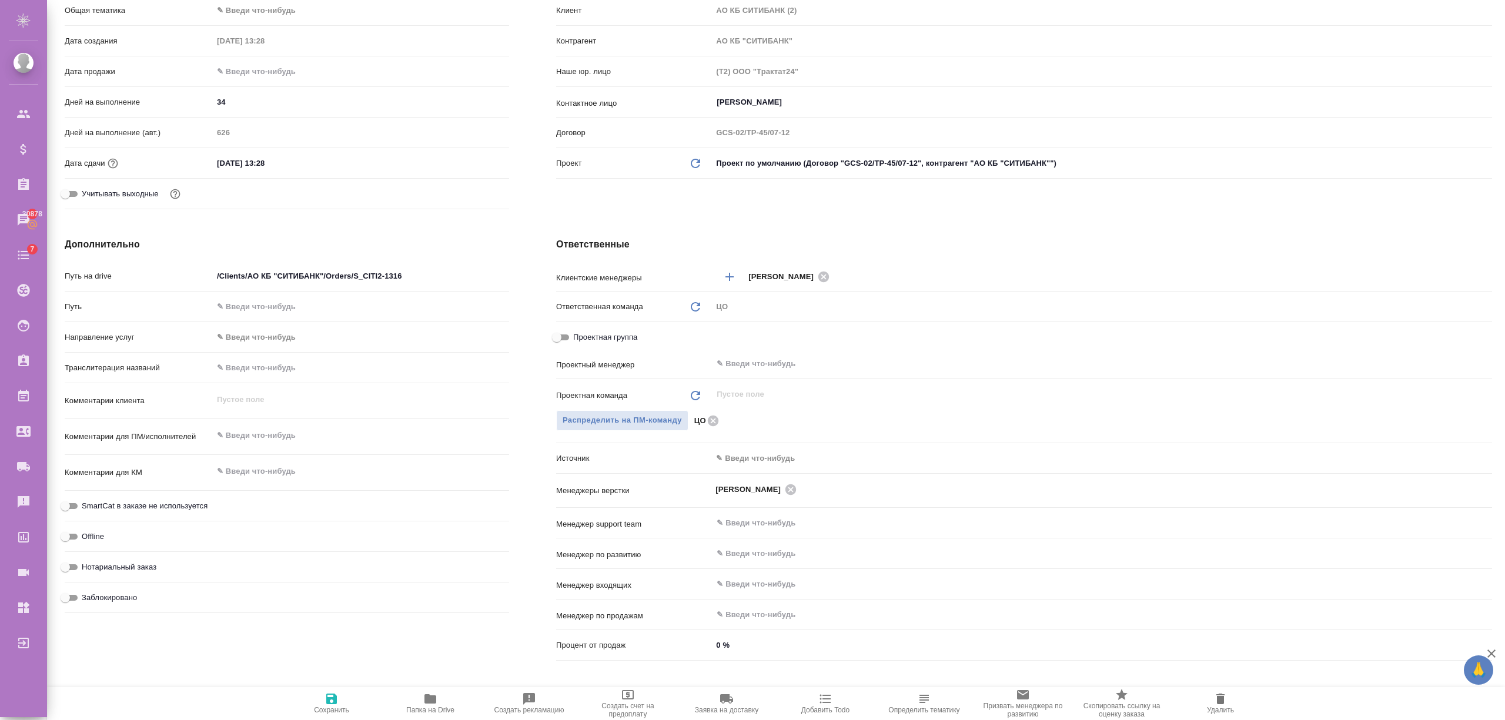
type textarea "x"
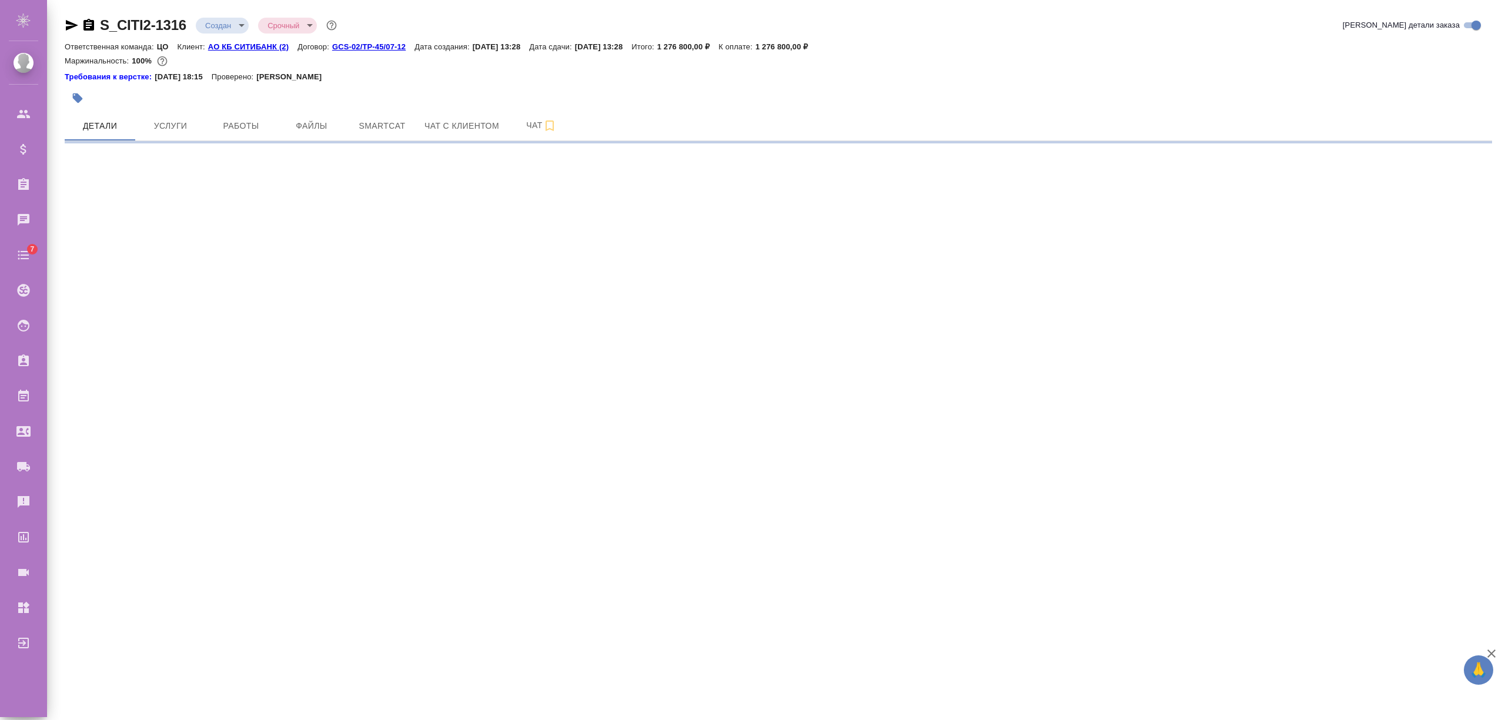
select select "RU"
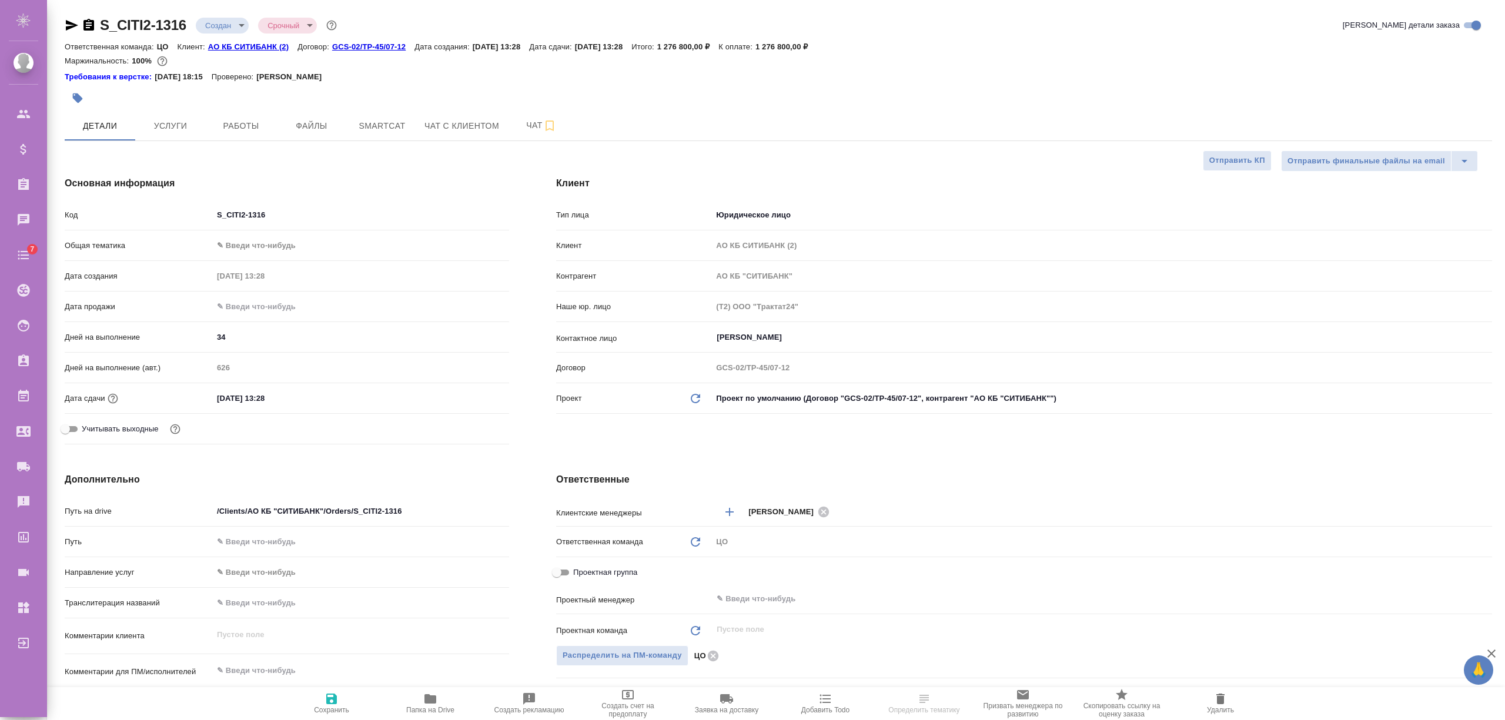
scroll to position [313, 0]
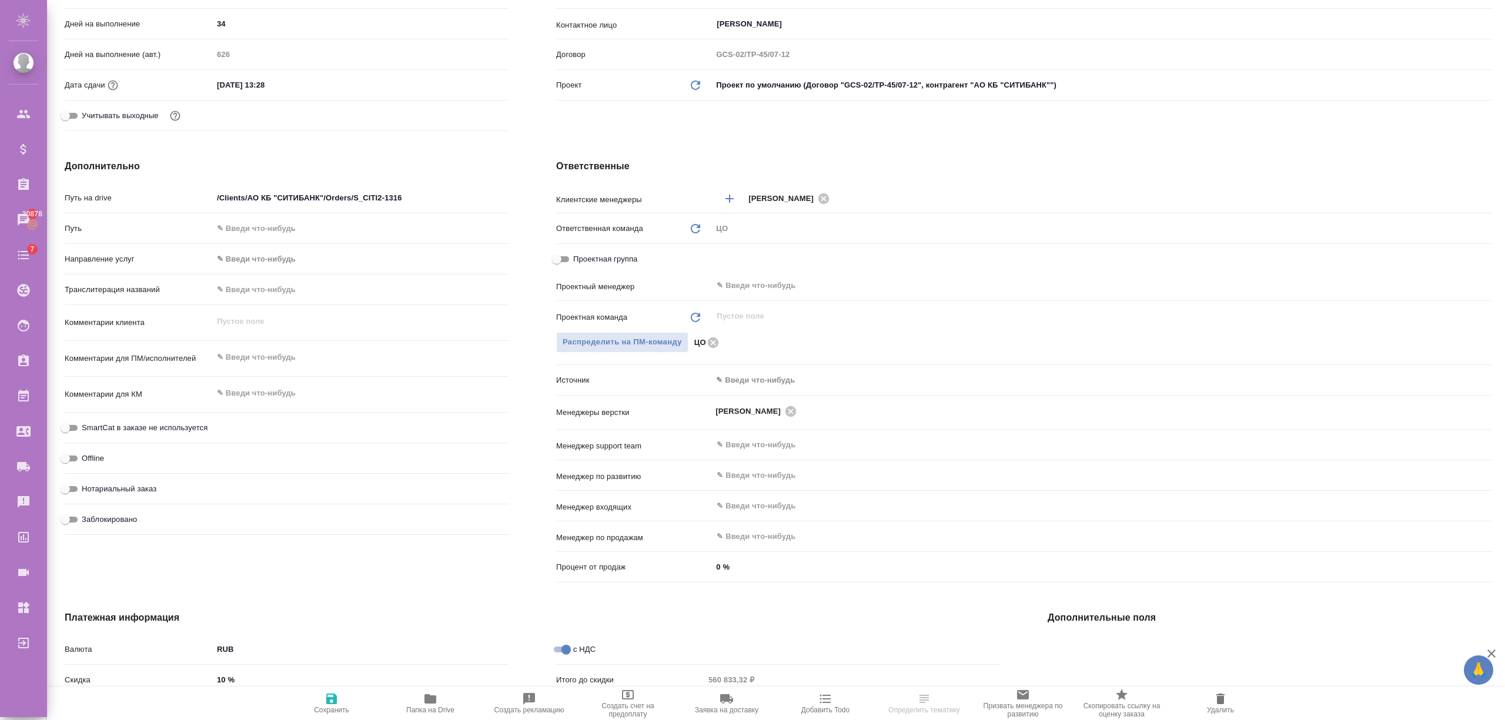
select select "RU"
type textarea "x"
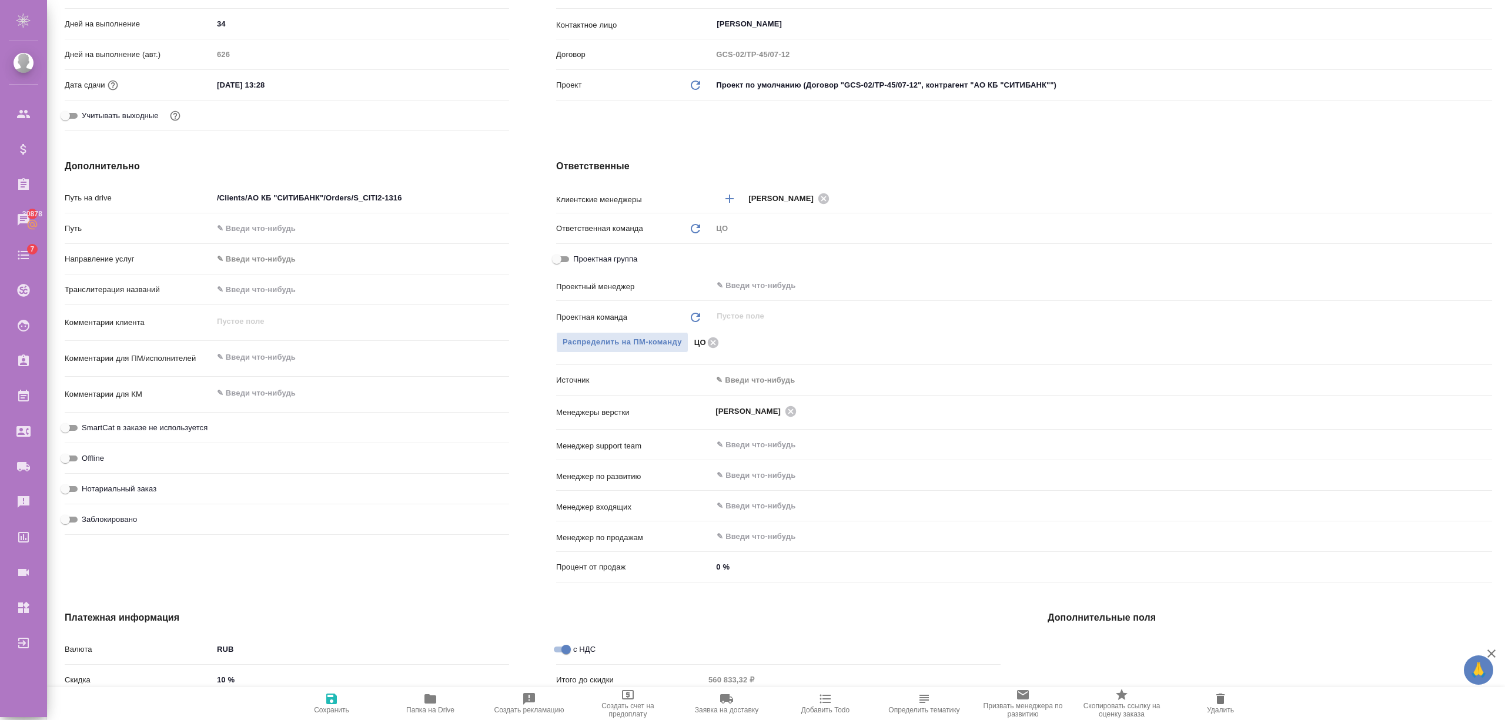
type textarea "x"
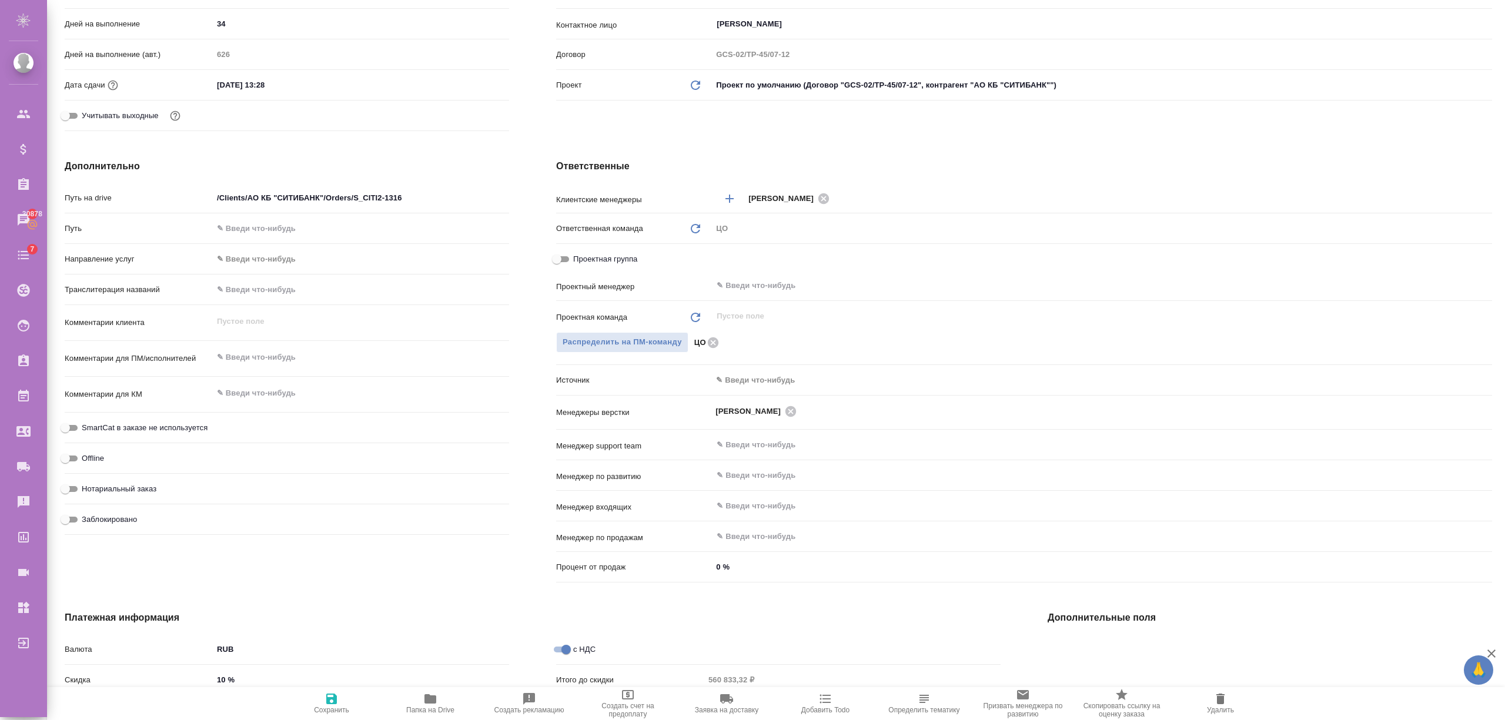
type textarea "x"
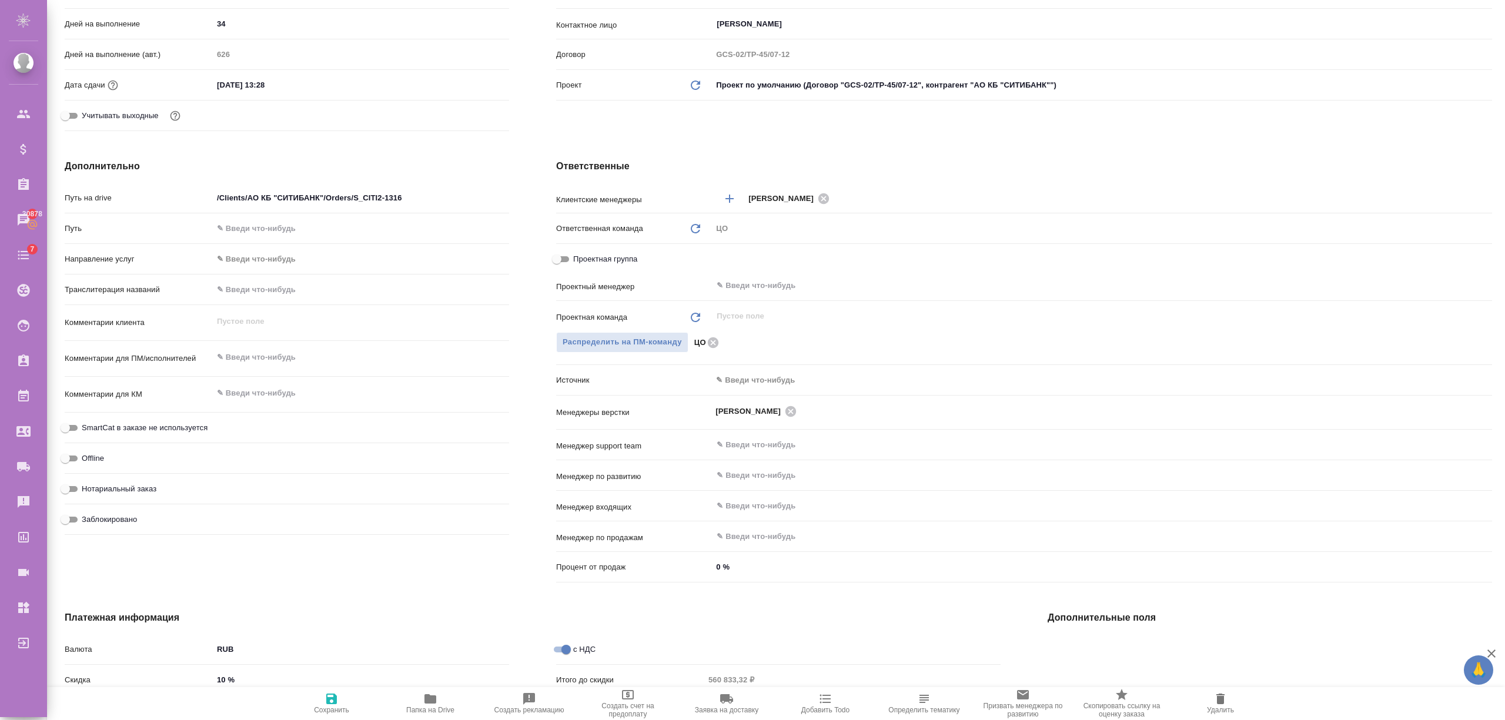
type textarea "x"
